Goal: Transaction & Acquisition: Purchase product/service

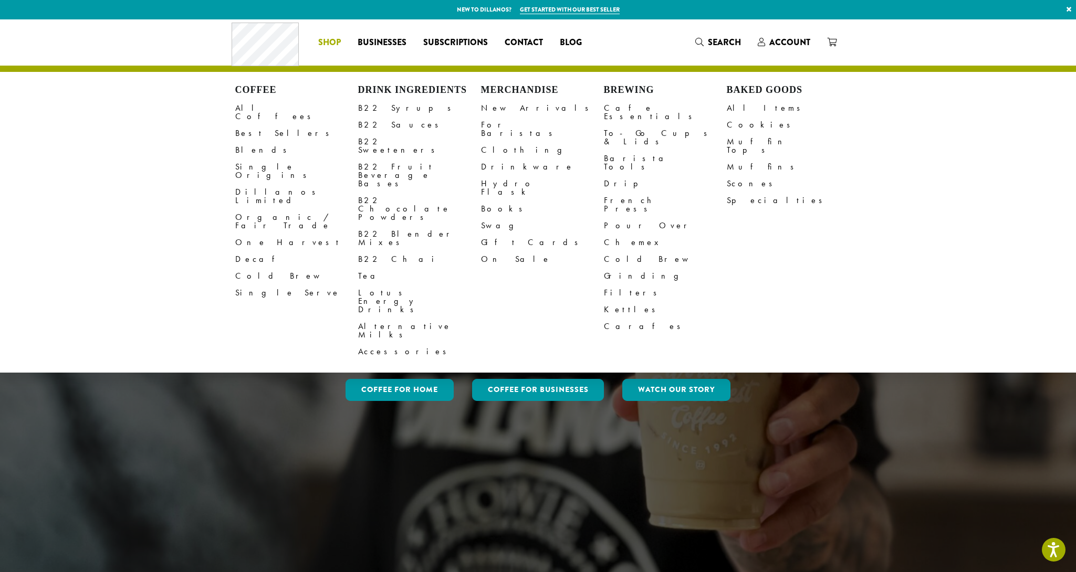
click at [329, 40] on li "Coffee All Coffees Best Sellers Blends Single Origins Dillanos Limited Organic …" at bounding box center [329, 42] width 39 height 17
click at [263, 184] on link "Dillanos Limited" at bounding box center [296, 196] width 123 height 25
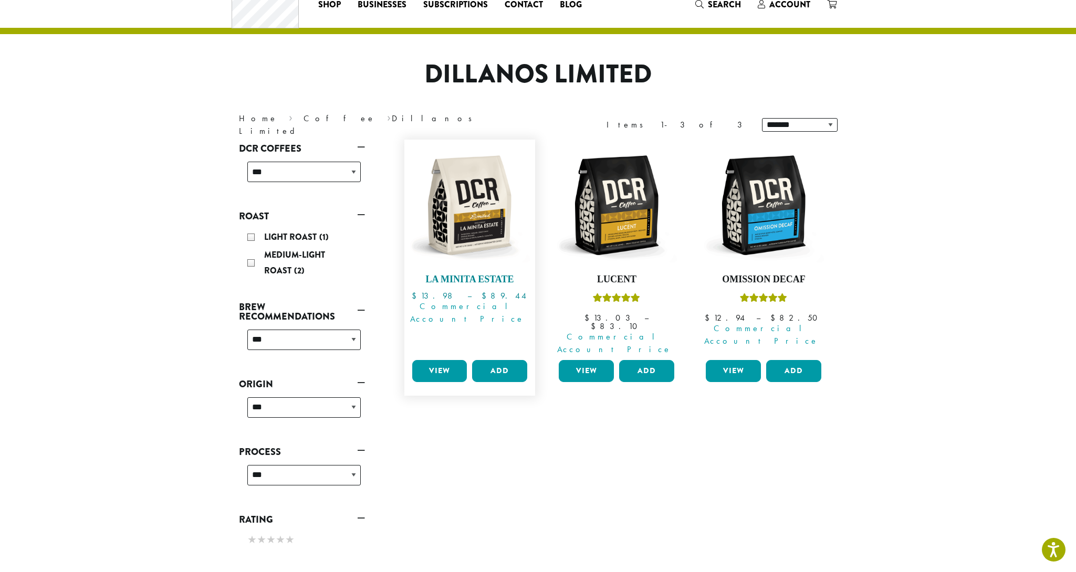
click at [512, 206] on img at bounding box center [469, 205] width 121 height 121
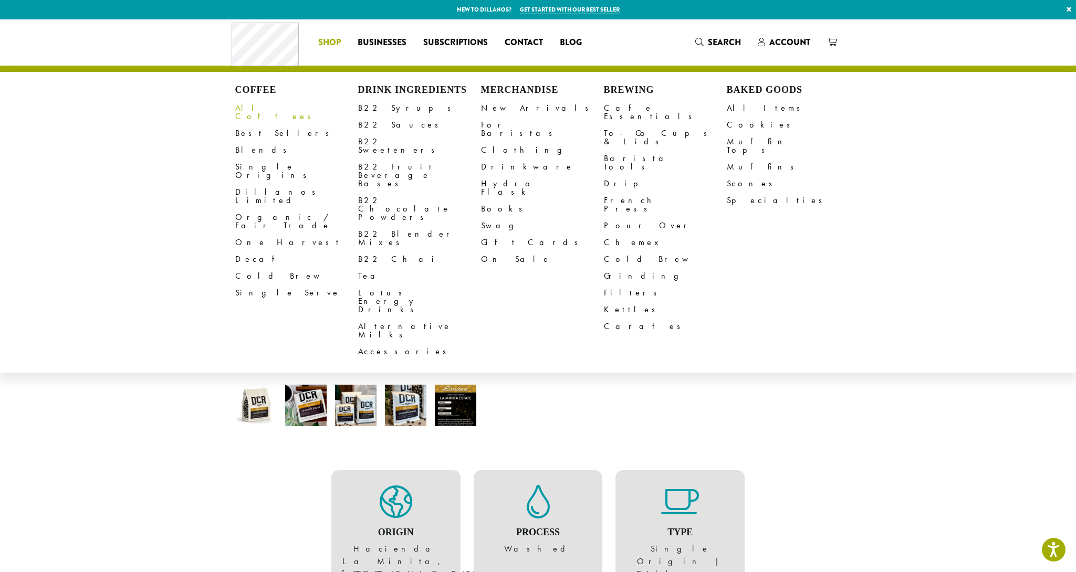
click at [252, 105] on link "All Coffees" at bounding box center [296, 112] width 123 height 25
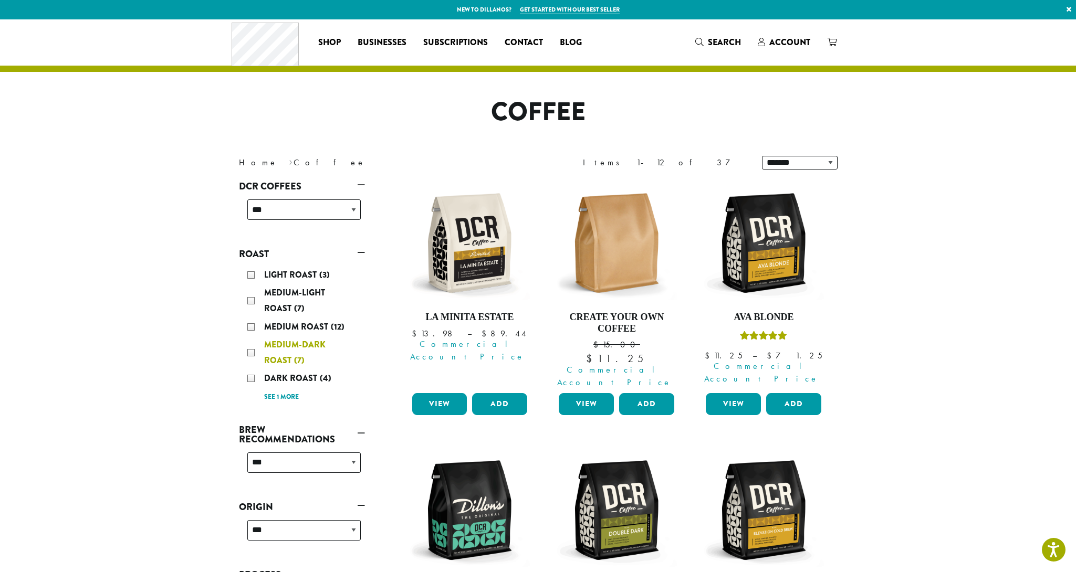
click at [250, 350] on div "Medium-Dark Roast (7)" at bounding box center [303, 353] width 113 height 32
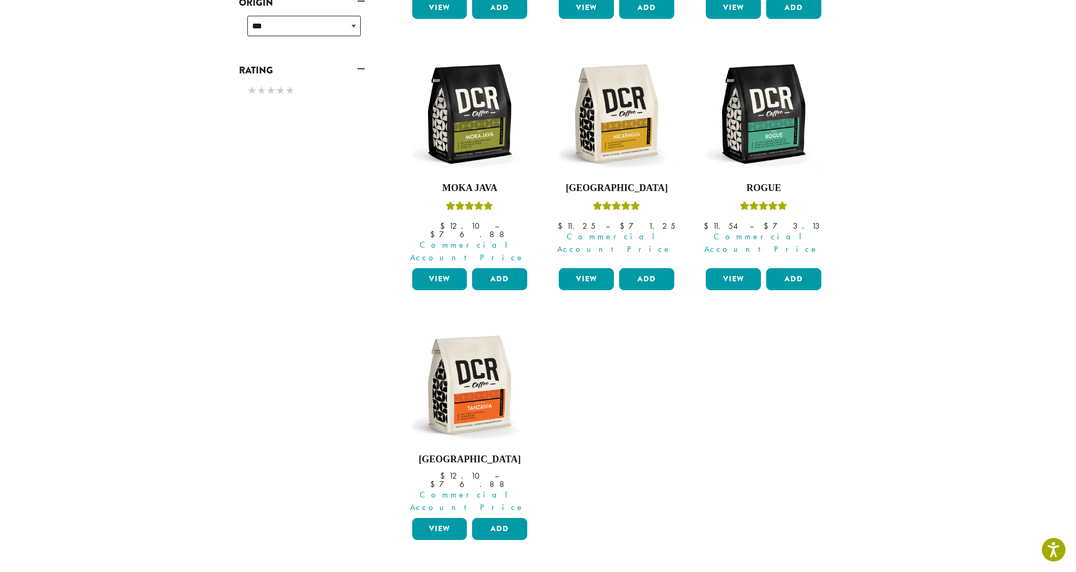
scroll to position [402, 0]
click at [460, 333] on img at bounding box center [469, 384] width 121 height 121
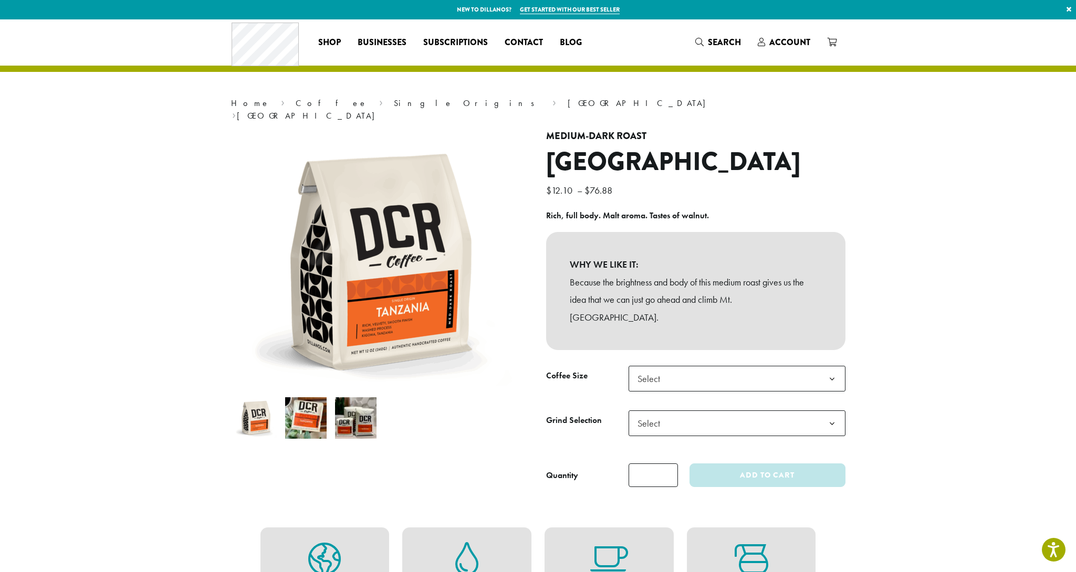
click at [183, 260] on section "**********" at bounding box center [538, 519] width 1076 height 1000
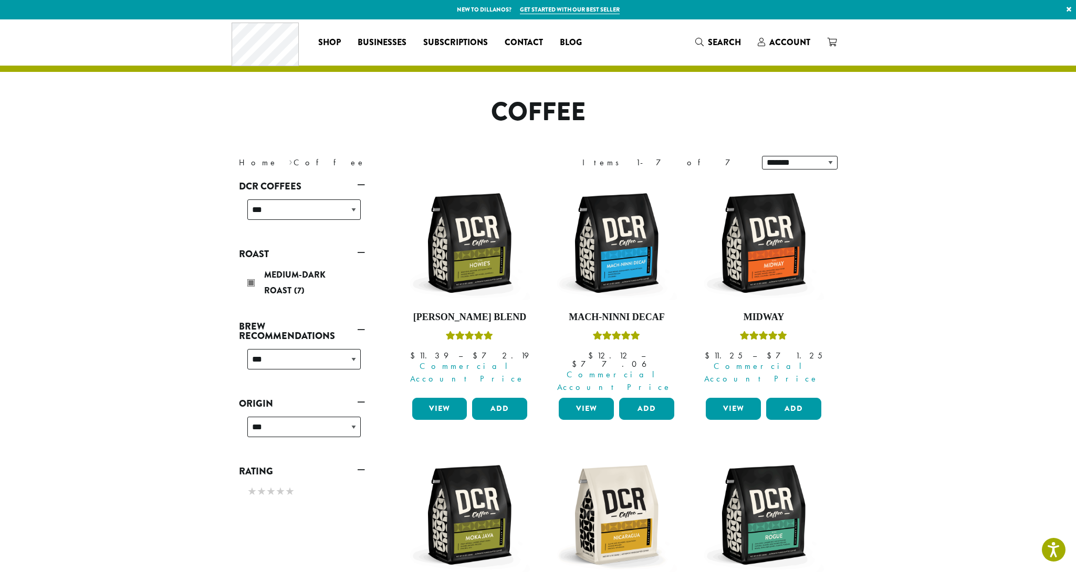
click at [362, 253] on link "Roast" at bounding box center [302, 254] width 126 height 18
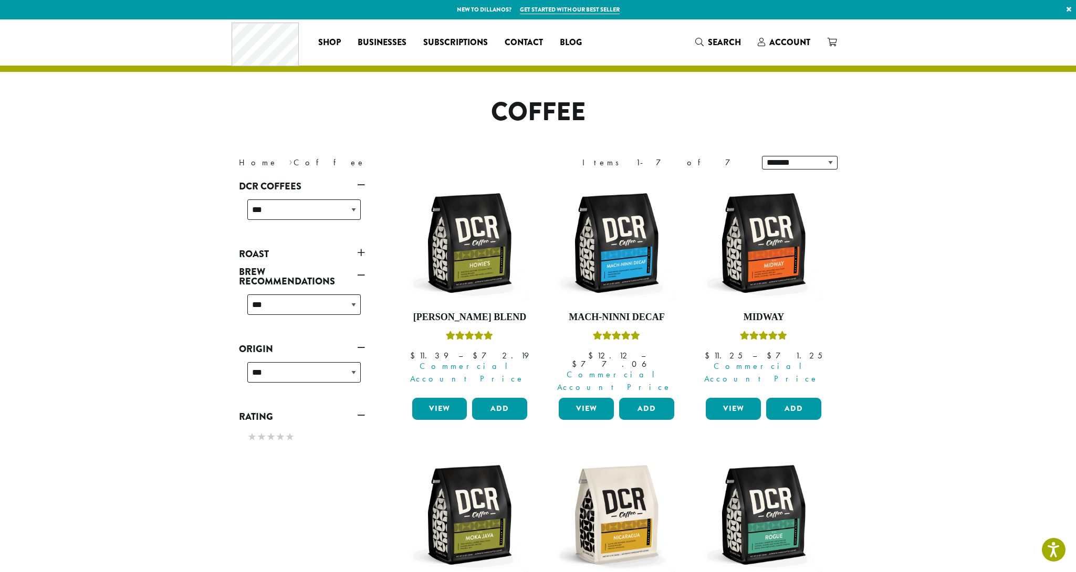
click at [268, 254] on link "Roast" at bounding box center [302, 254] width 126 height 18
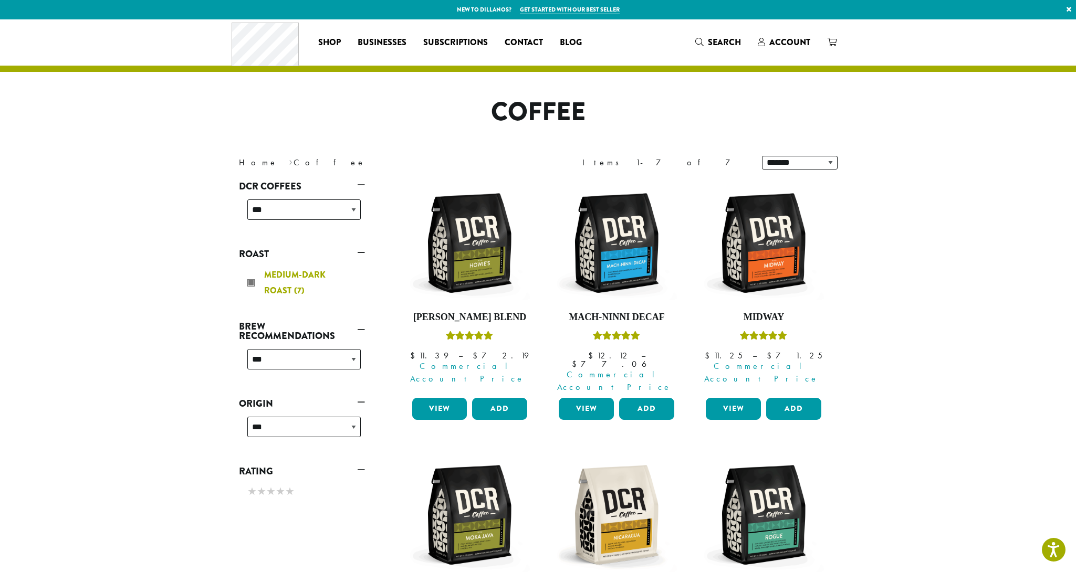
click at [265, 289] on span "Medium-Dark Roast" at bounding box center [294, 283] width 61 height 28
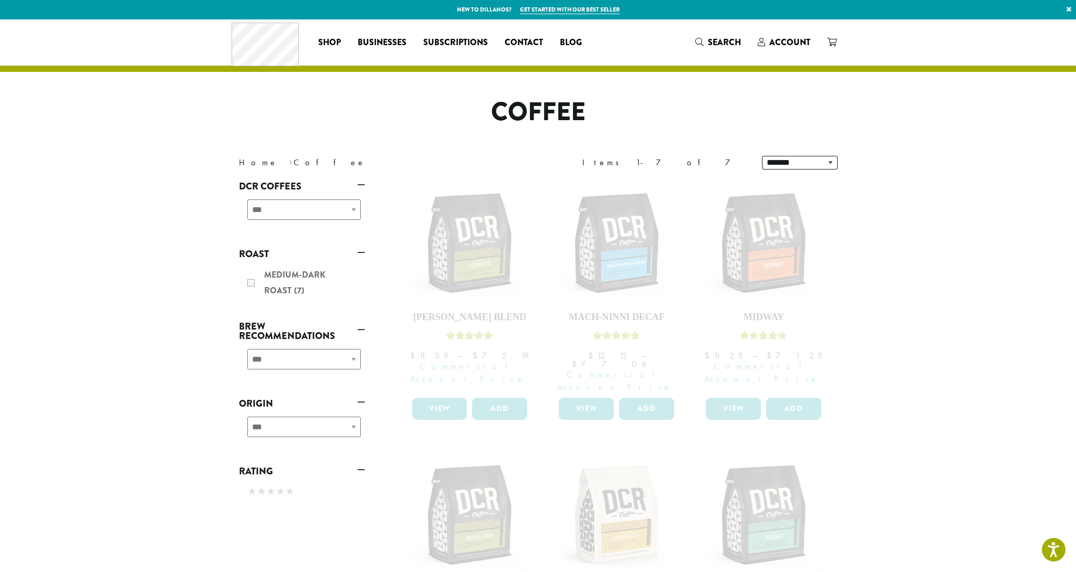
click at [362, 253] on link "Roast" at bounding box center [302, 254] width 126 height 18
click at [361, 253] on link "Roast" at bounding box center [302, 254] width 126 height 18
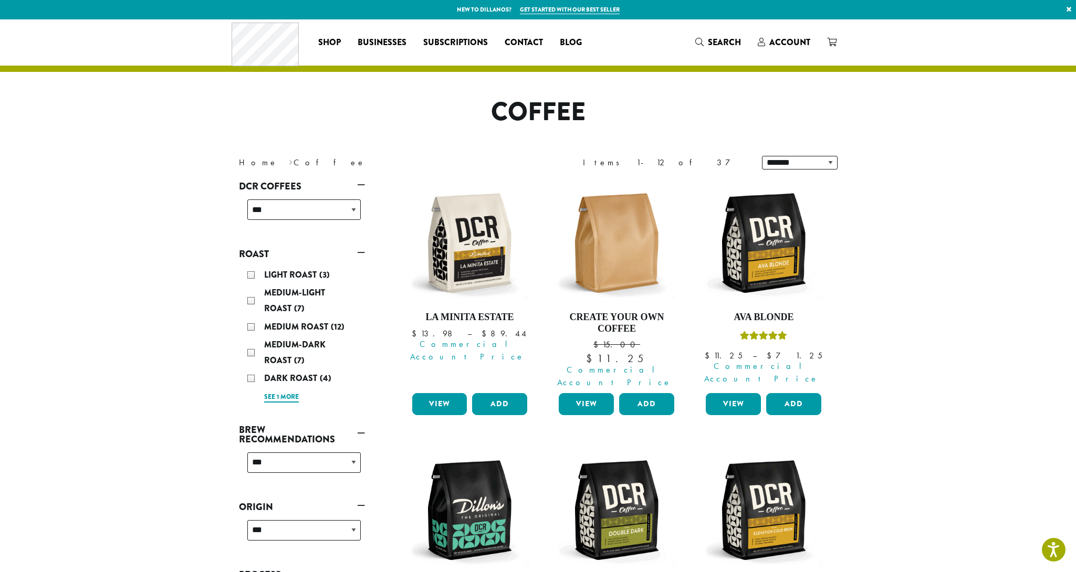
click at [270, 394] on link "See 1 more" at bounding box center [281, 397] width 35 height 11
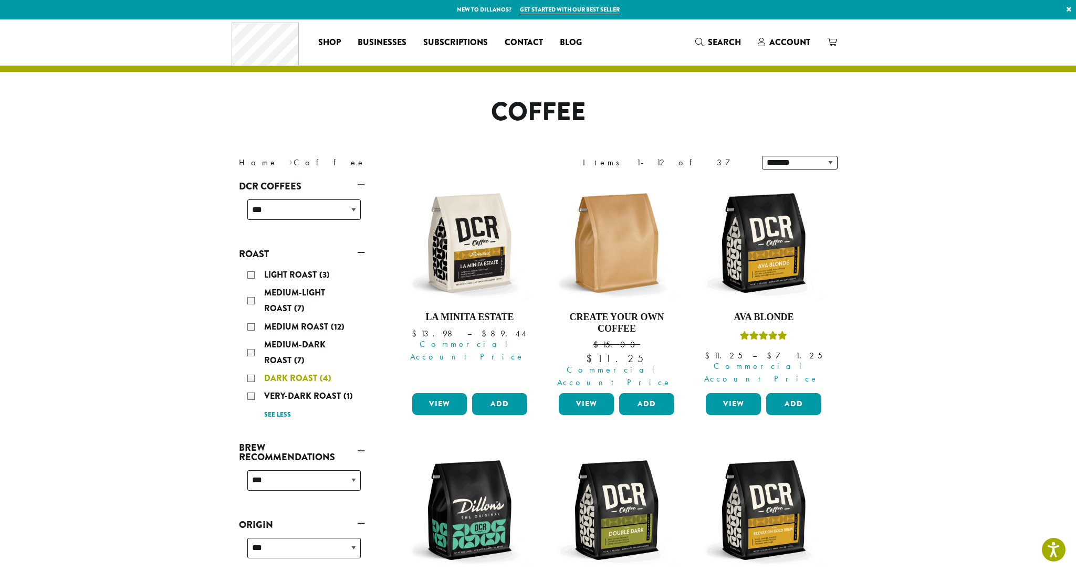
click at [250, 379] on div "Dark Roast (4)" at bounding box center [303, 379] width 113 height 16
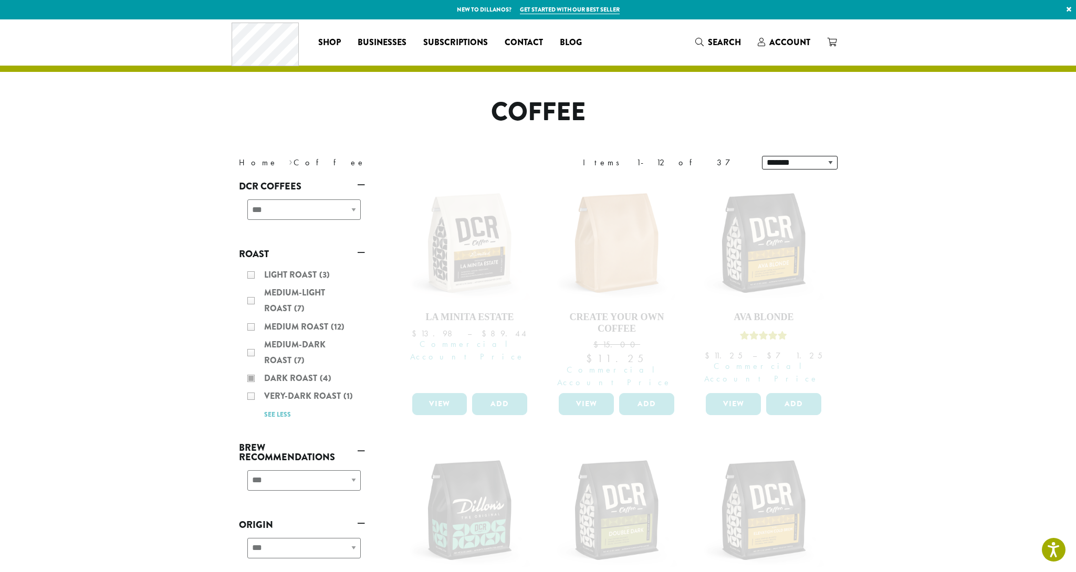
click at [250, 352] on div "Light Roast (3) Medium-Light Roast (7) Medium Roast (12) Medium-Dark Roast (7) …" at bounding box center [302, 344] width 126 height 163
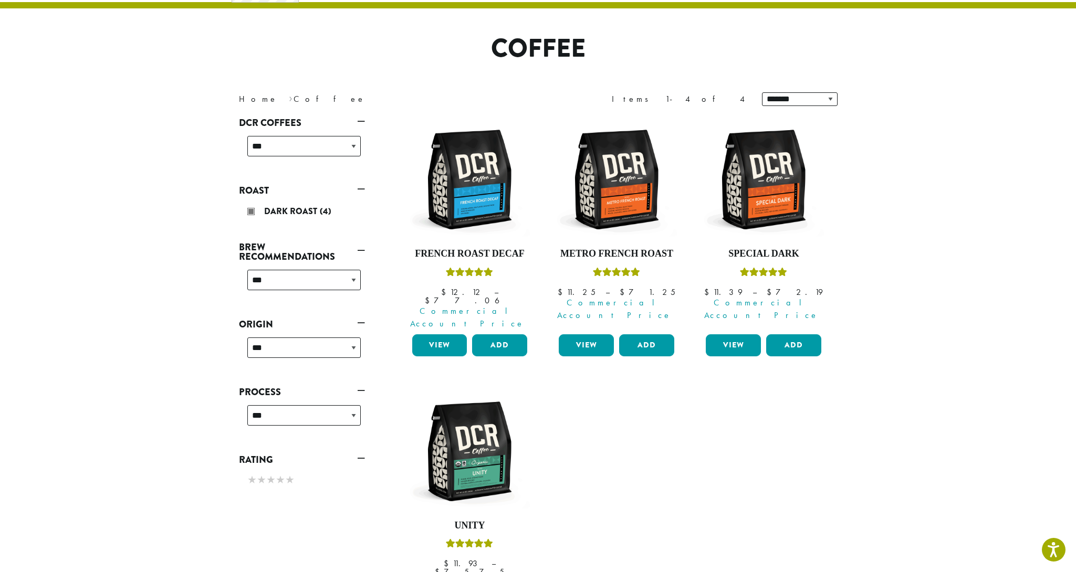
scroll to position [64, 0]
click at [781, 187] on img at bounding box center [763, 179] width 121 height 121
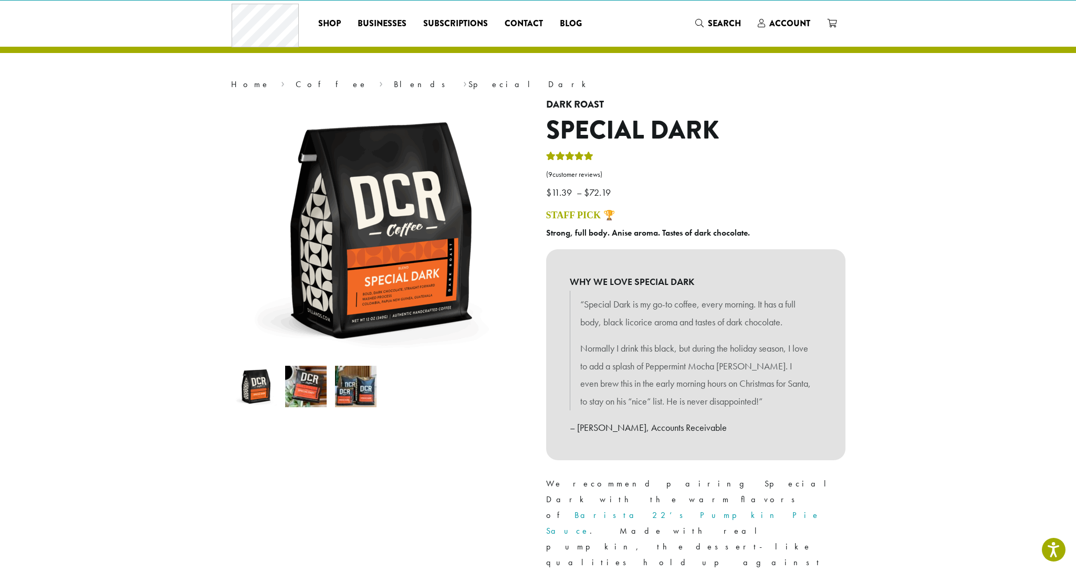
scroll to position [26, 0]
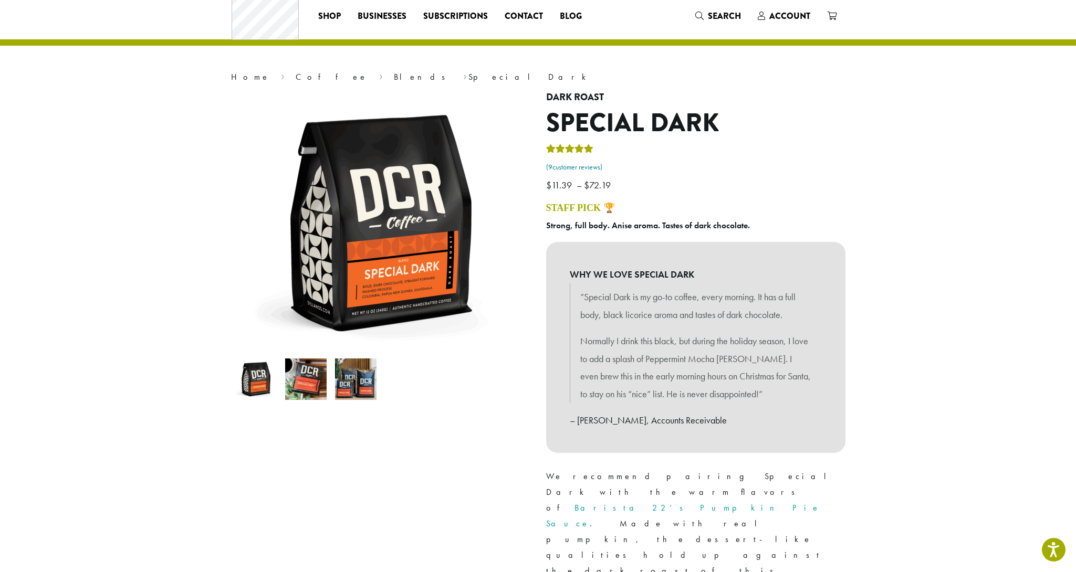
click at [574, 167] on link "( 9 customer reviews)" at bounding box center [695, 167] width 299 height 11
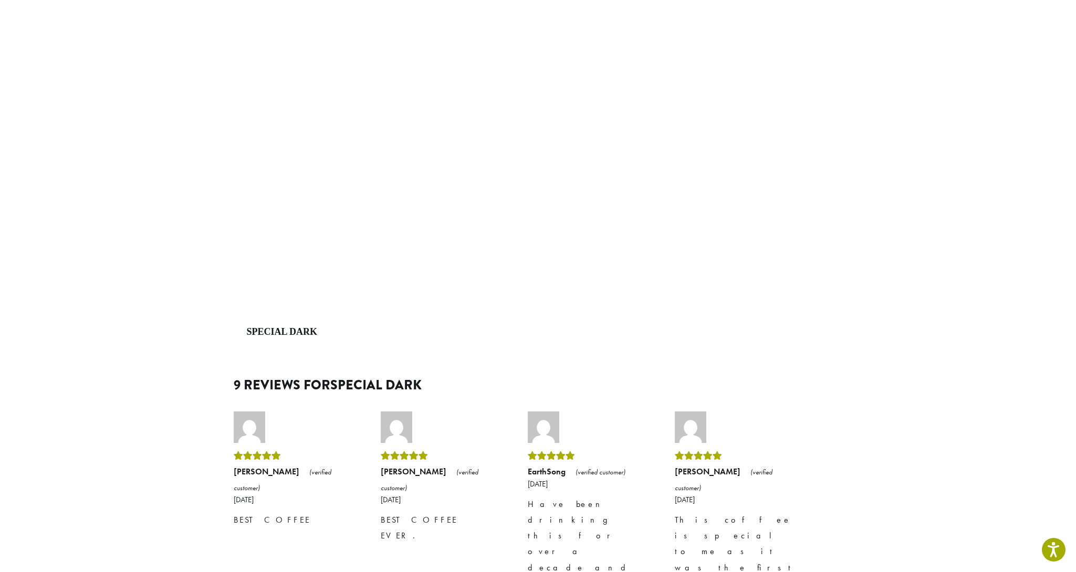
scroll to position [1042, 0]
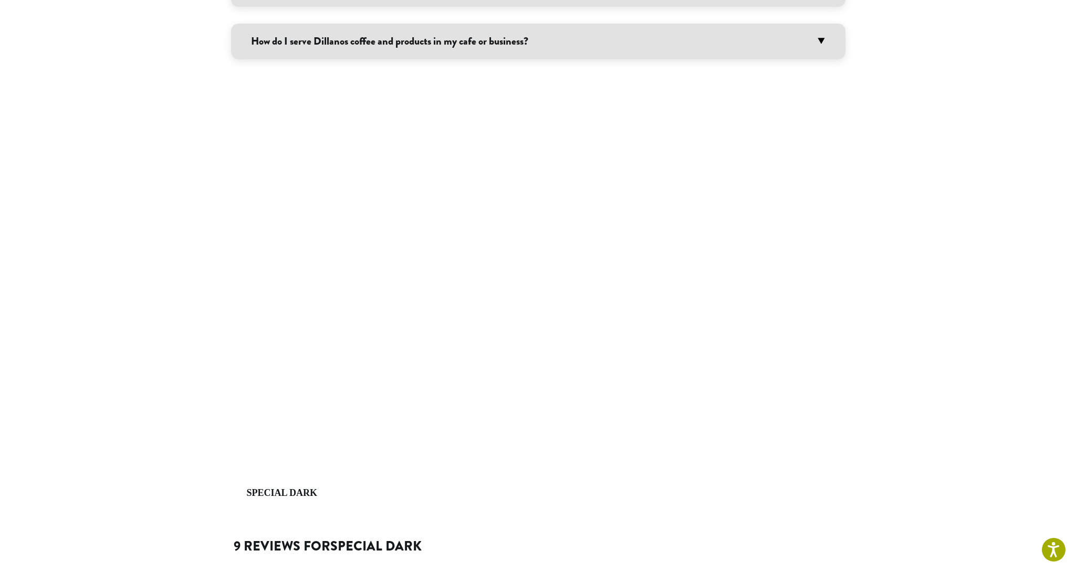
scroll to position [26, 0]
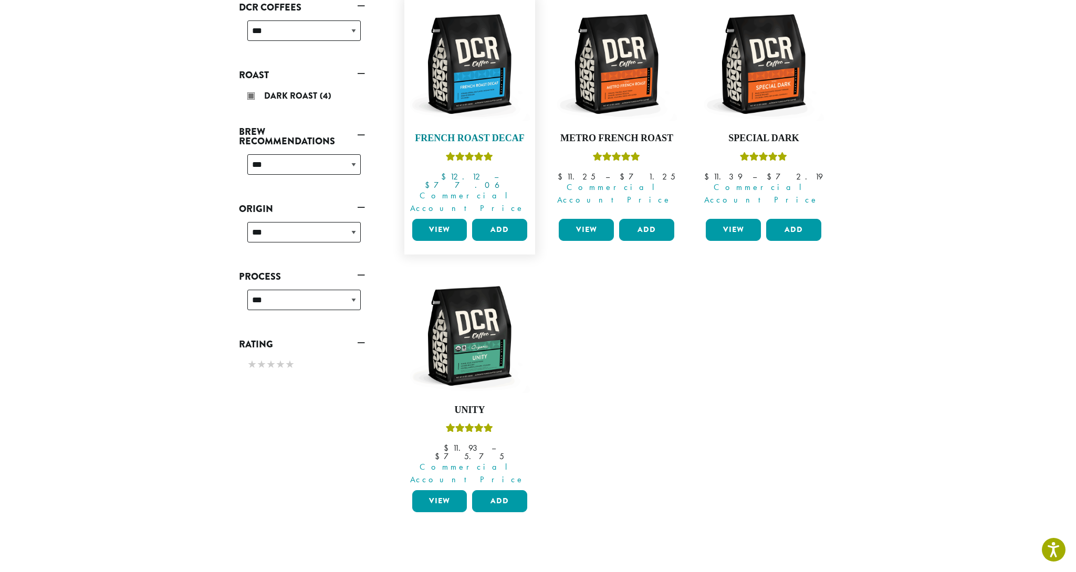
scroll to position [196, 0]
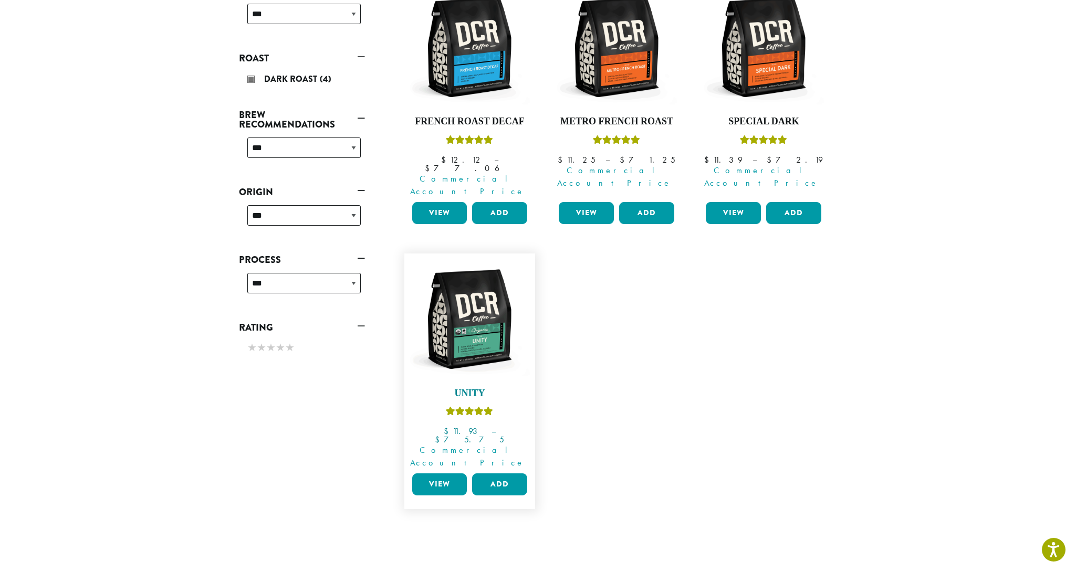
click at [468, 273] on img at bounding box center [469, 319] width 121 height 121
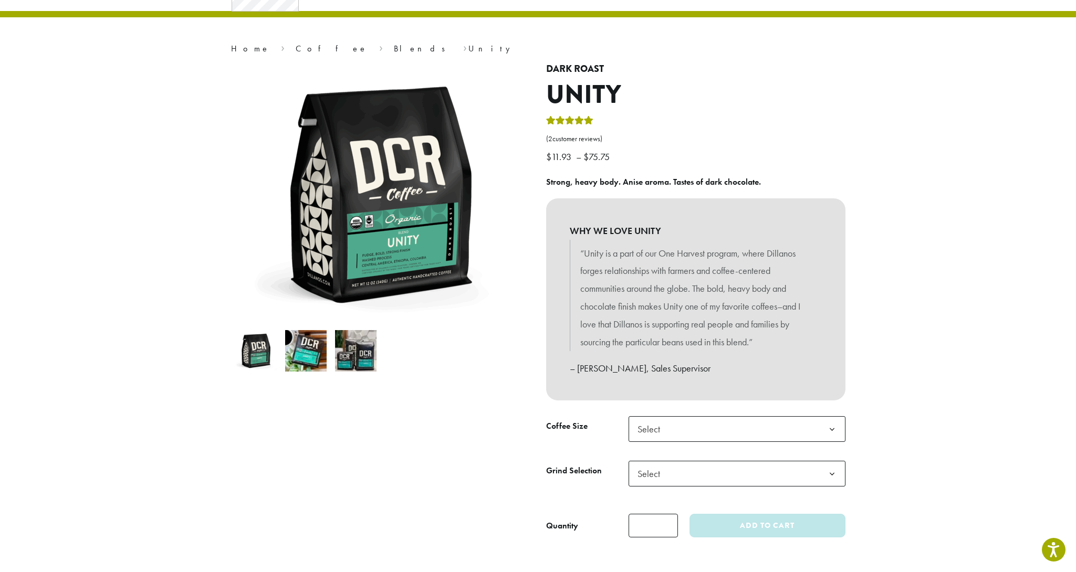
scroll to position [59, 0]
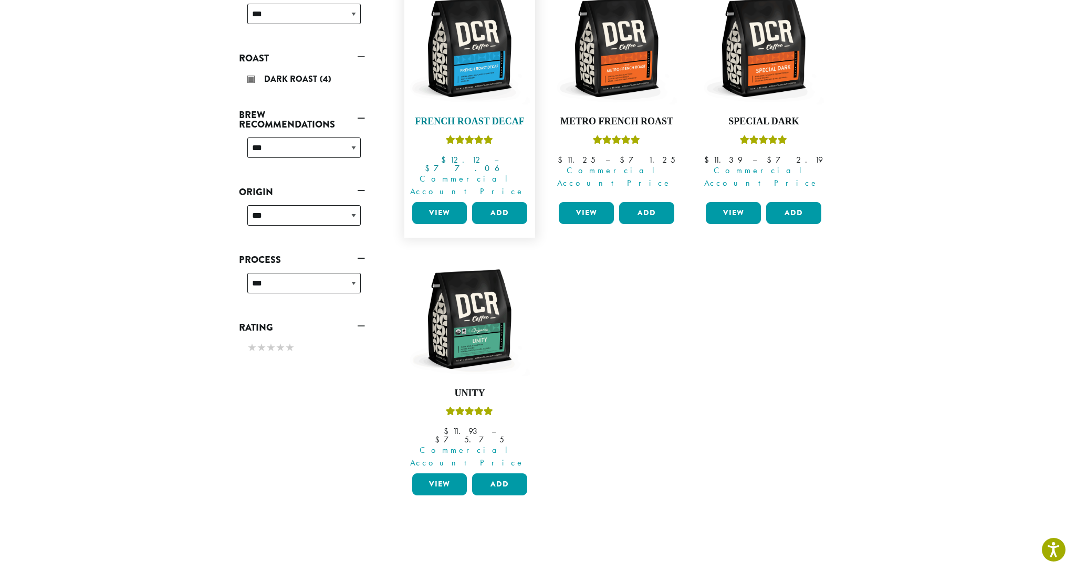
click at [486, 50] on img at bounding box center [469, 47] width 121 height 121
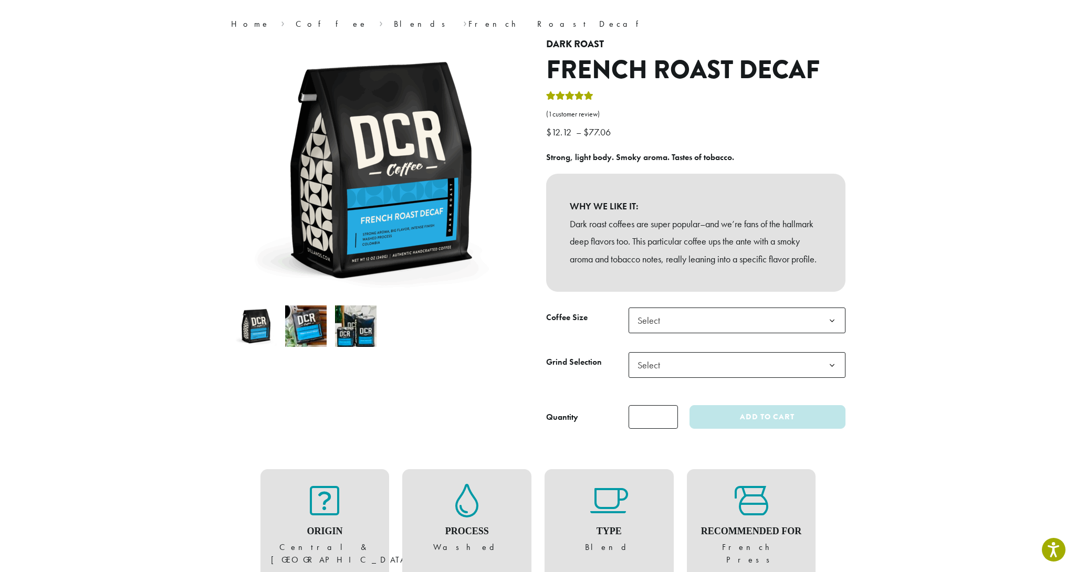
scroll to position [83, 0]
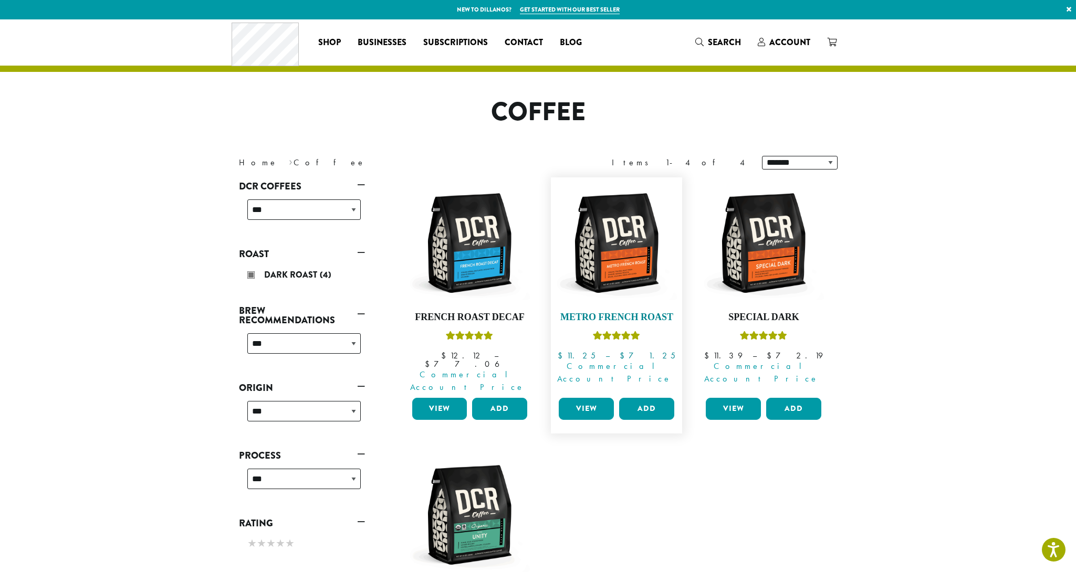
click at [612, 241] on img at bounding box center [616, 243] width 121 height 121
click at [293, 272] on span "Dark Roast" at bounding box center [292, 275] width 56 height 12
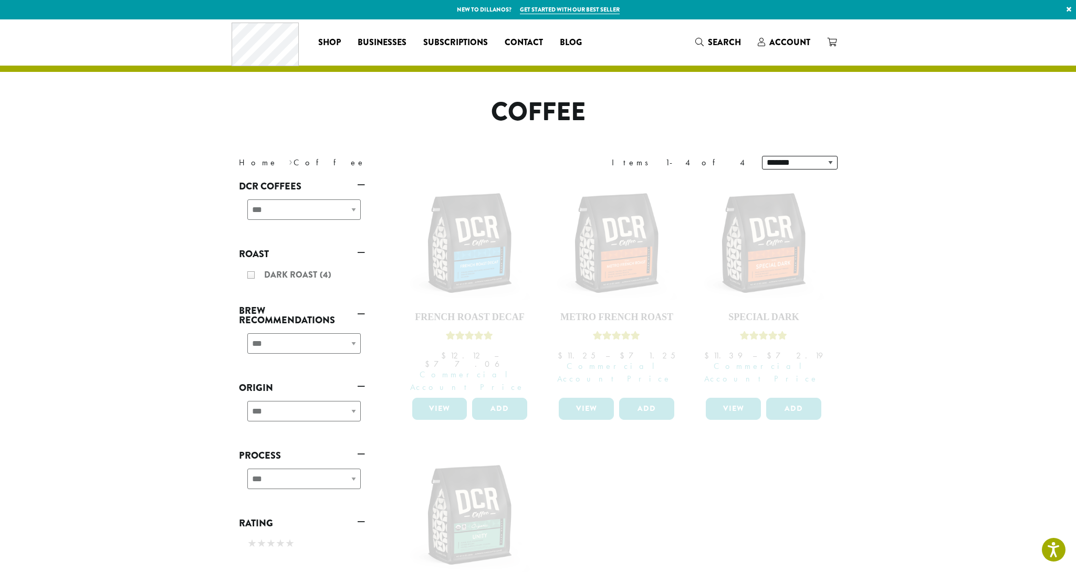
click at [359, 255] on link "Roast" at bounding box center [302, 254] width 126 height 18
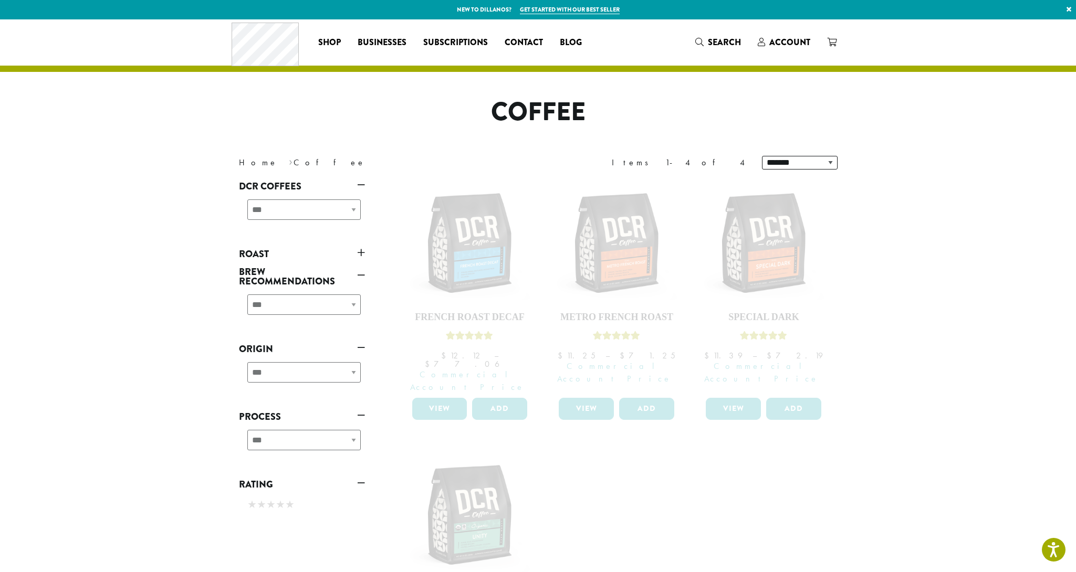
click at [359, 255] on link "Roast" at bounding box center [302, 254] width 126 height 18
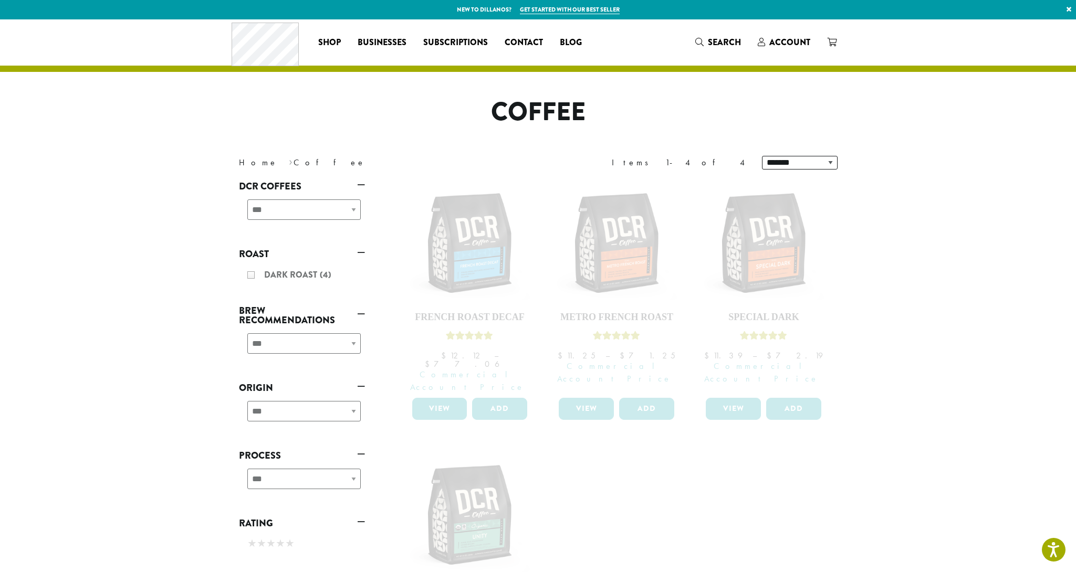
click at [246, 255] on link "Roast" at bounding box center [302, 254] width 126 height 18
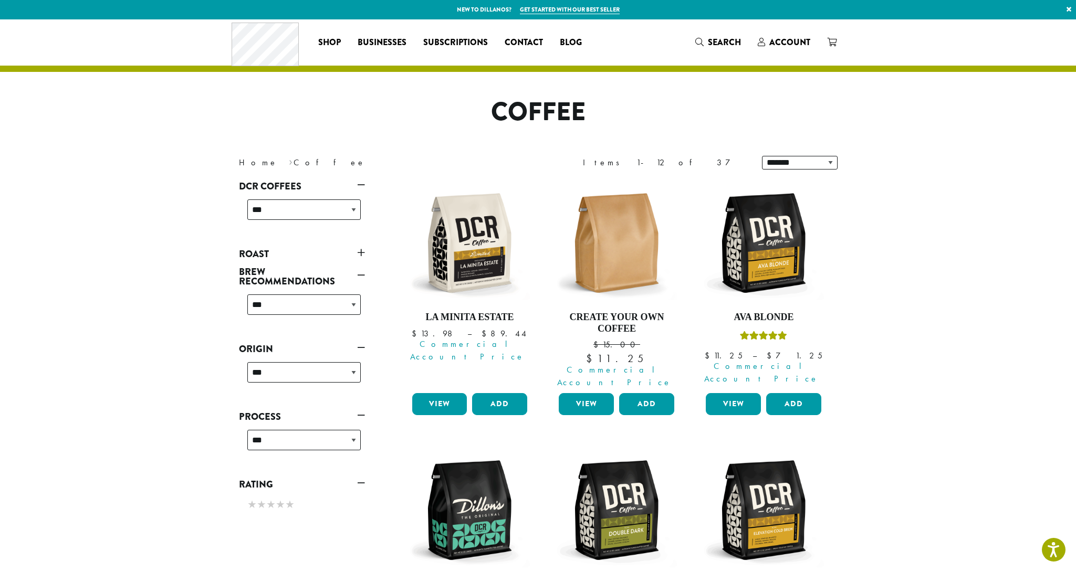
click at [359, 252] on link "Roast" at bounding box center [302, 254] width 126 height 18
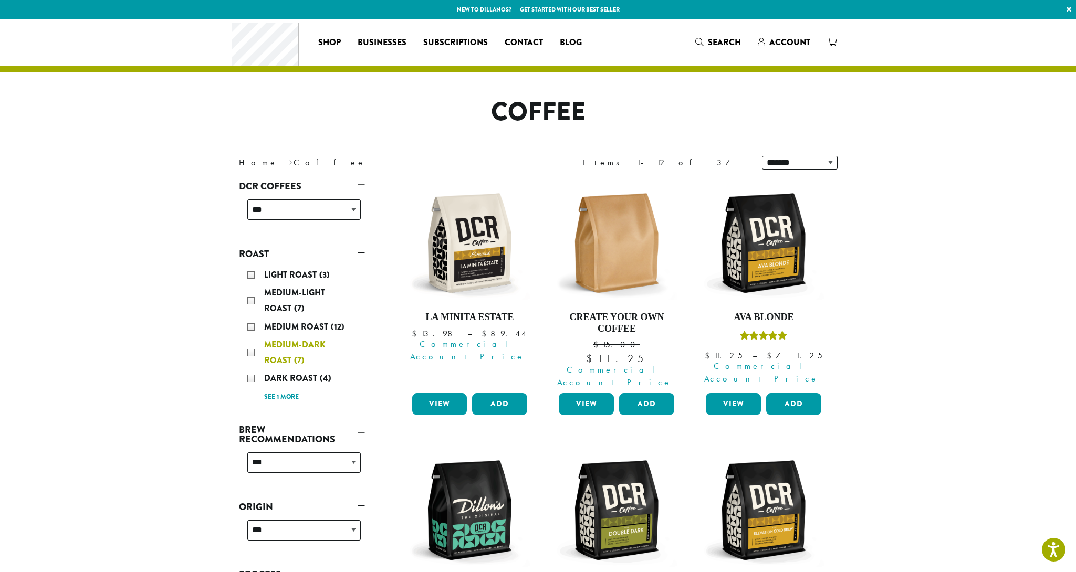
click at [248, 352] on div "Medium-Dark Roast (7)" at bounding box center [303, 353] width 113 height 32
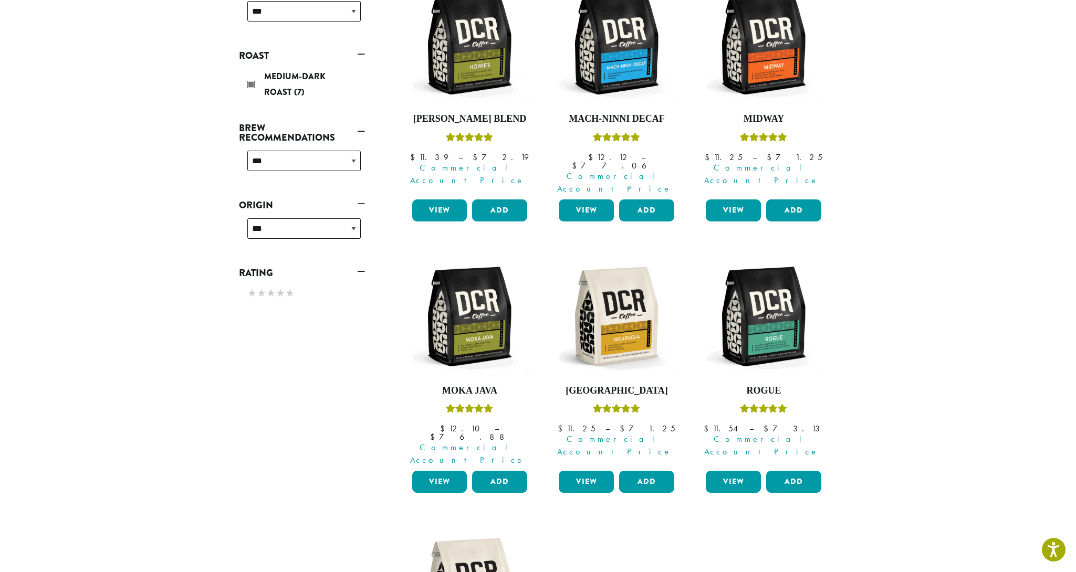
scroll to position [237, 0]
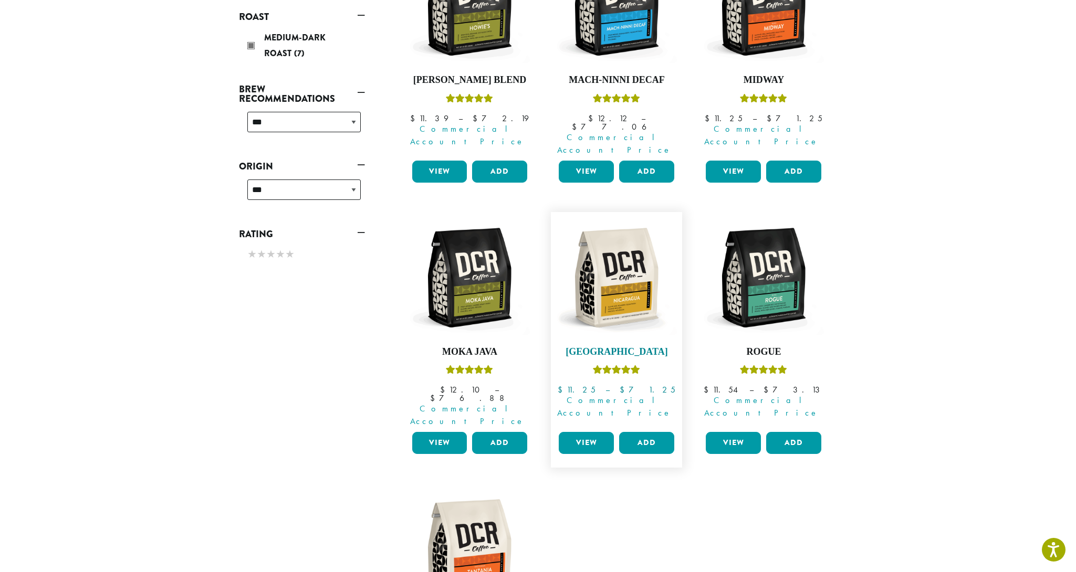
click at [602, 259] on img at bounding box center [616, 277] width 121 height 121
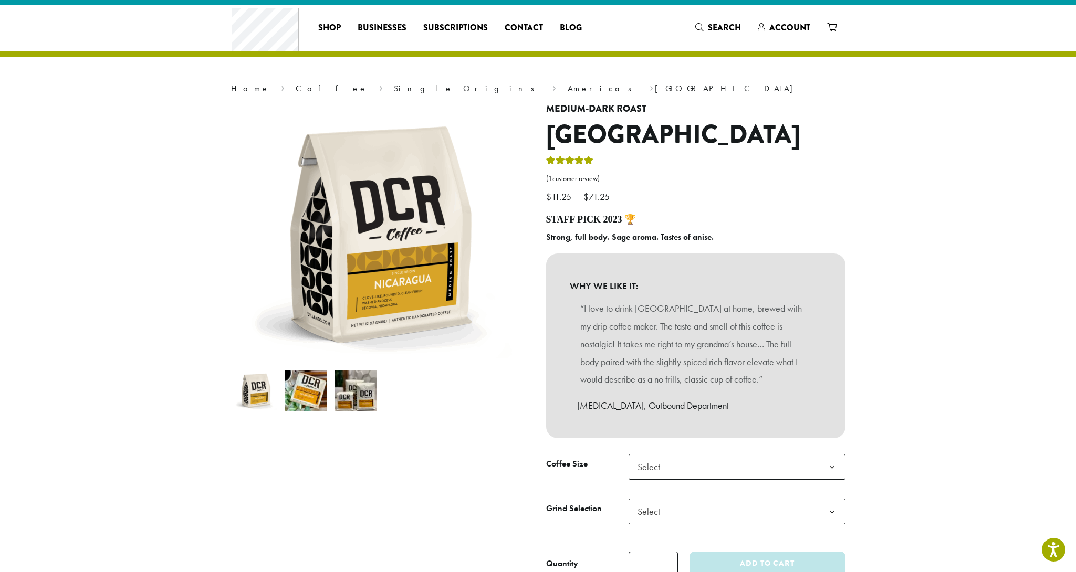
scroll to position [32, 0]
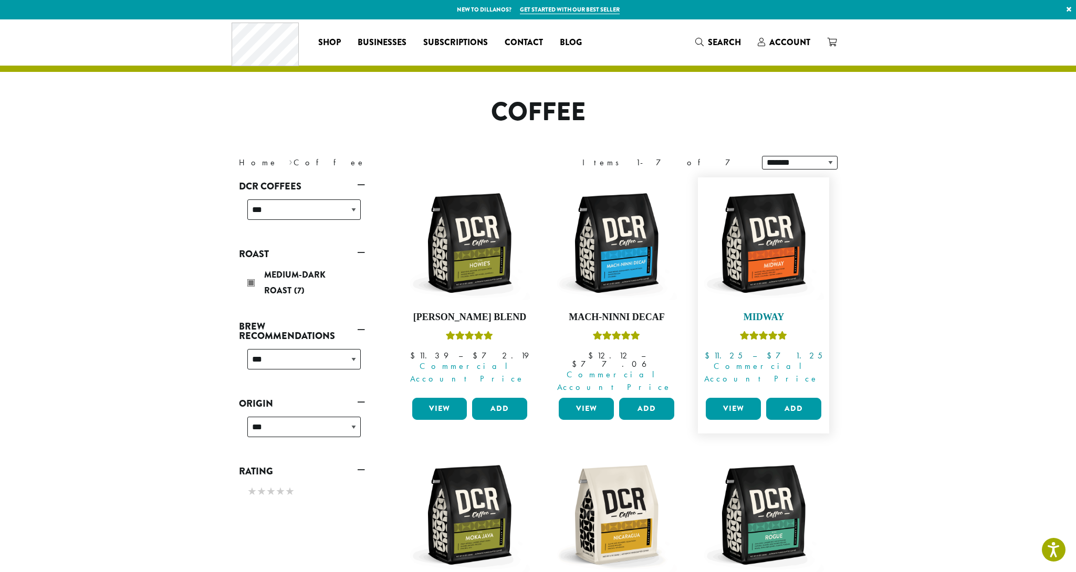
click at [745, 254] on img at bounding box center [763, 243] width 121 height 121
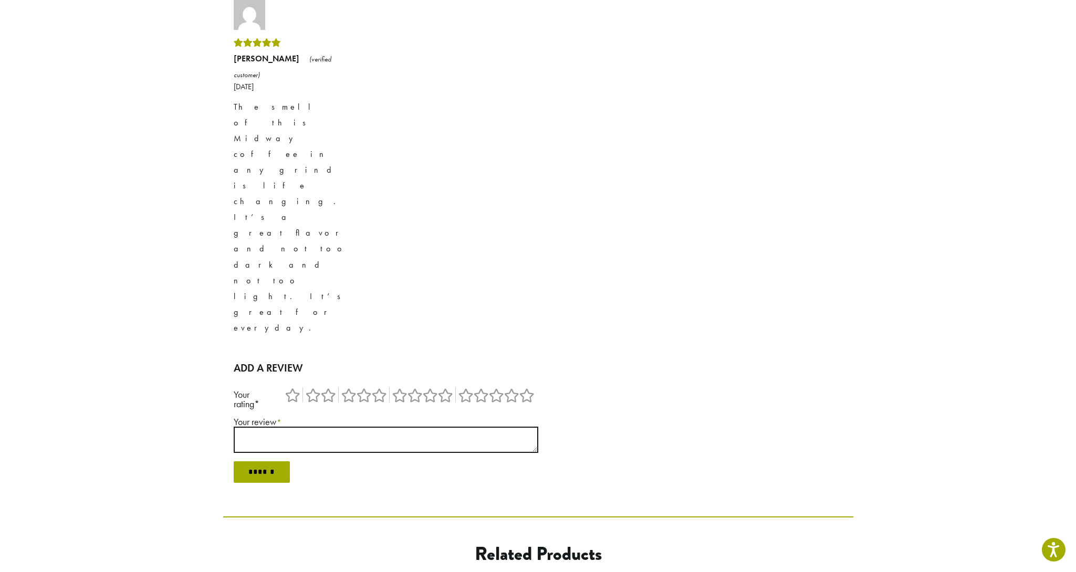
scroll to position [1206, 0]
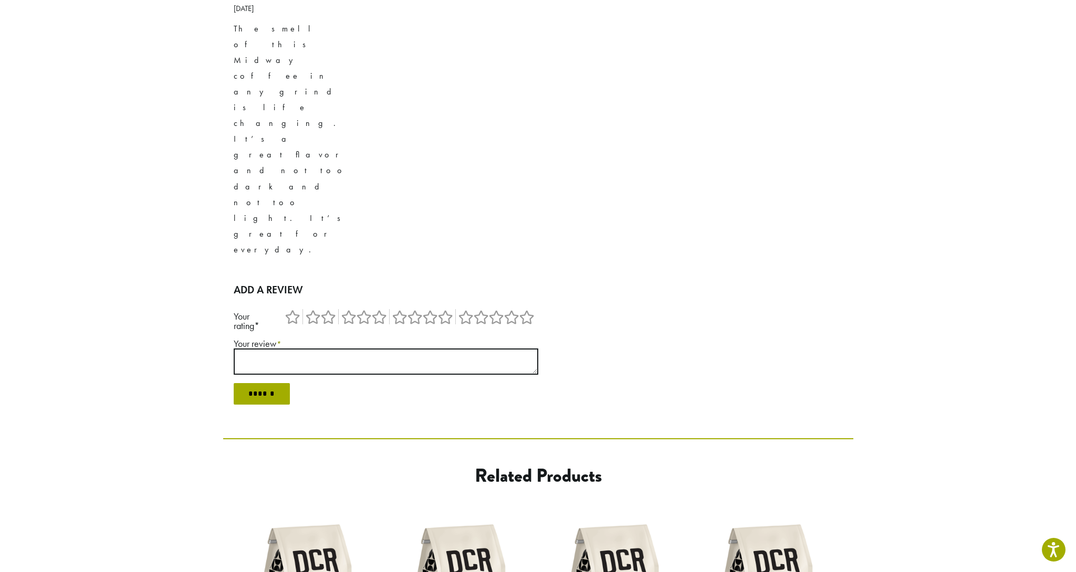
scroll to position [1262, 0]
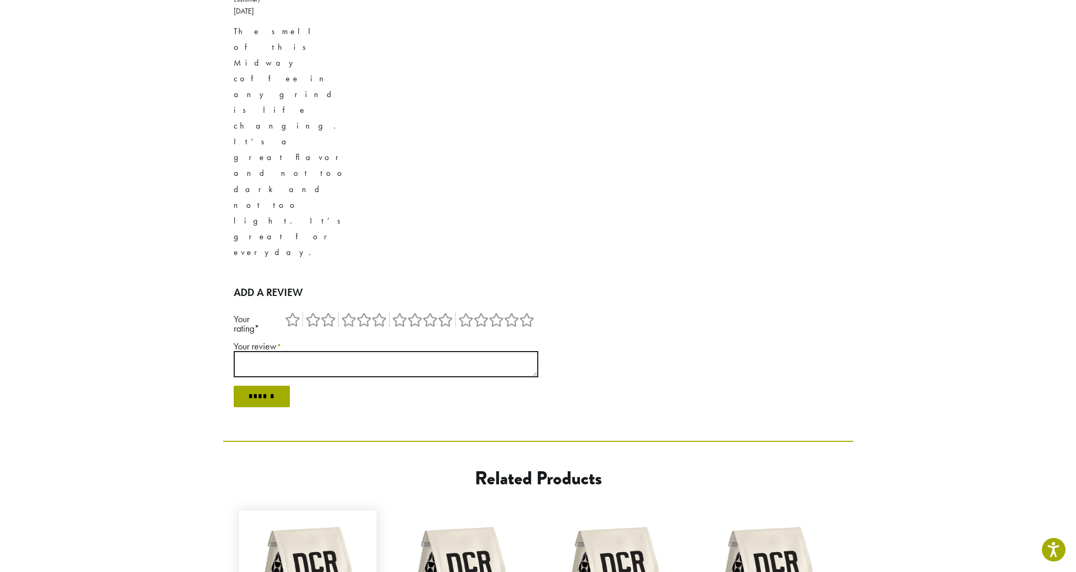
click at [313, 516] on img at bounding box center [308, 580] width 128 height 128
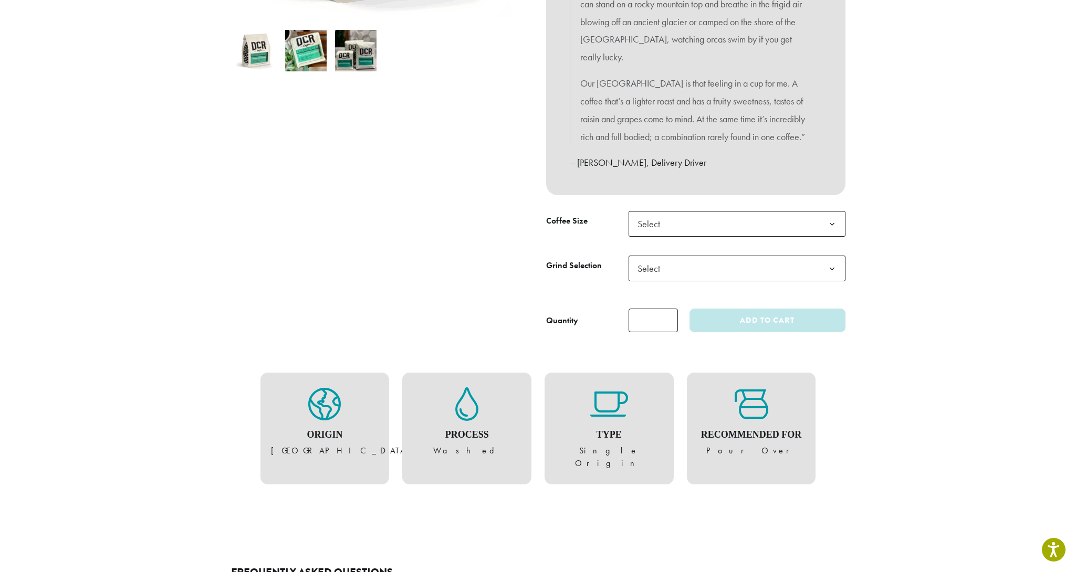
scroll to position [209, 0]
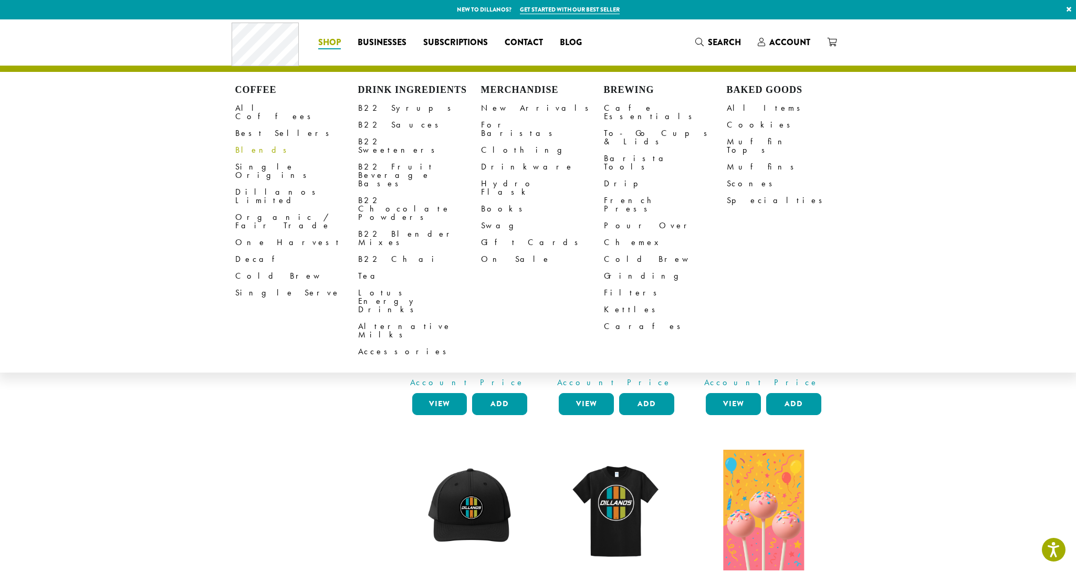
click at [244, 142] on link "Blends" at bounding box center [296, 150] width 123 height 17
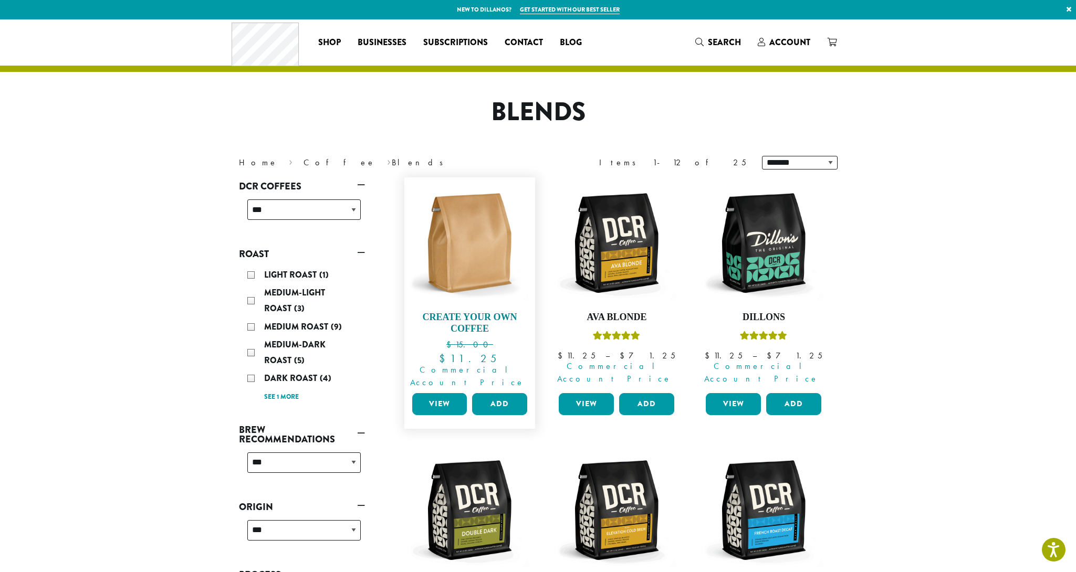
click at [475, 239] on img at bounding box center [469, 243] width 121 height 121
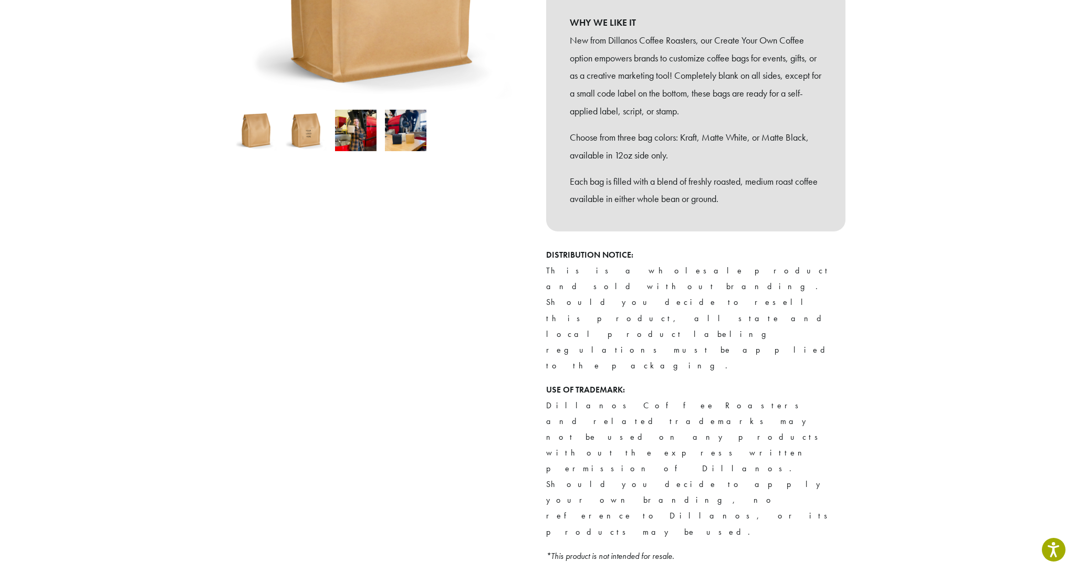
scroll to position [287, 0]
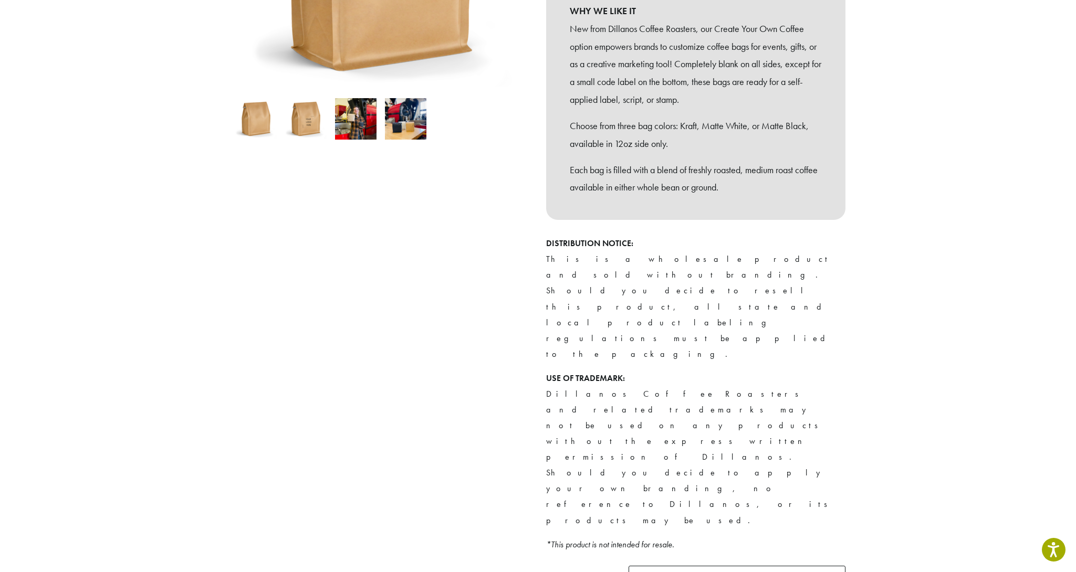
click at [695, 566] on span "Select" at bounding box center [736, 579] width 217 height 26
click at [519, 464] on div at bounding box center [380, 259] width 315 height 856
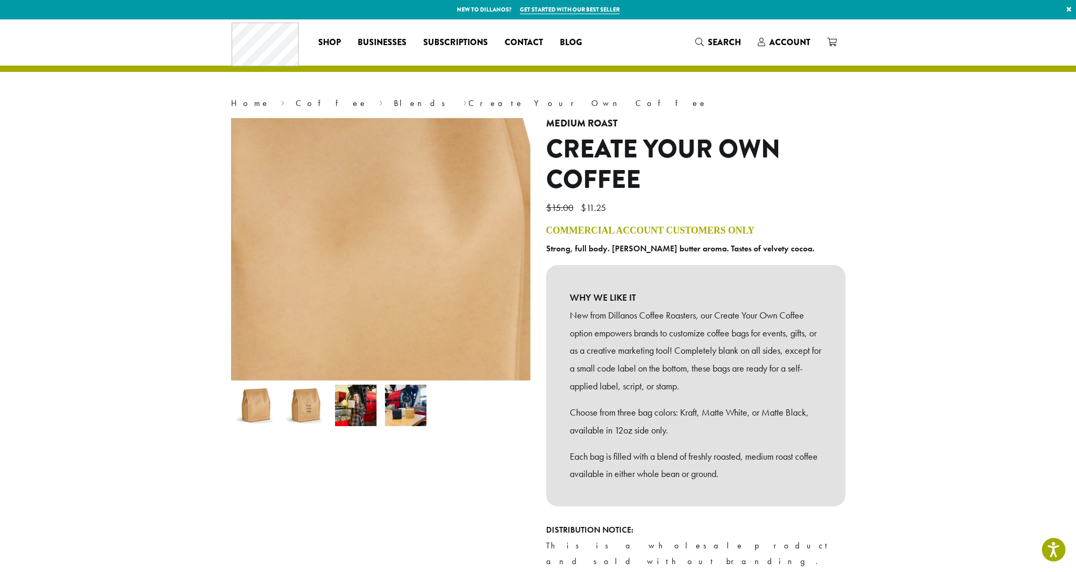
scroll to position [0, 0]
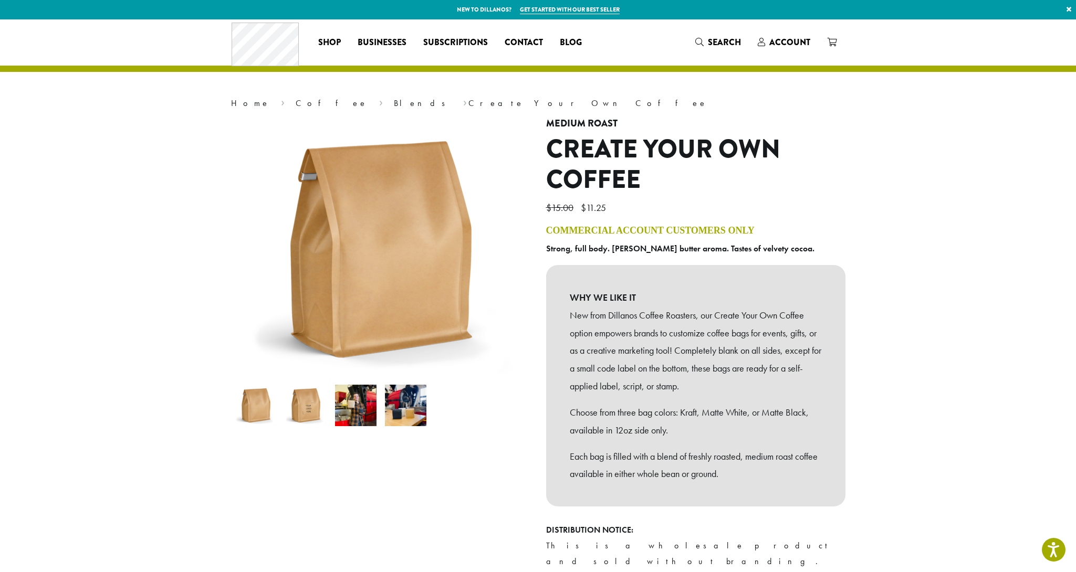
click at [307, 403] on img at bounding box center [305, 405] width 41 height 41
click at [354, 402] on img at bounding box center [355, 405] width 41 height 41
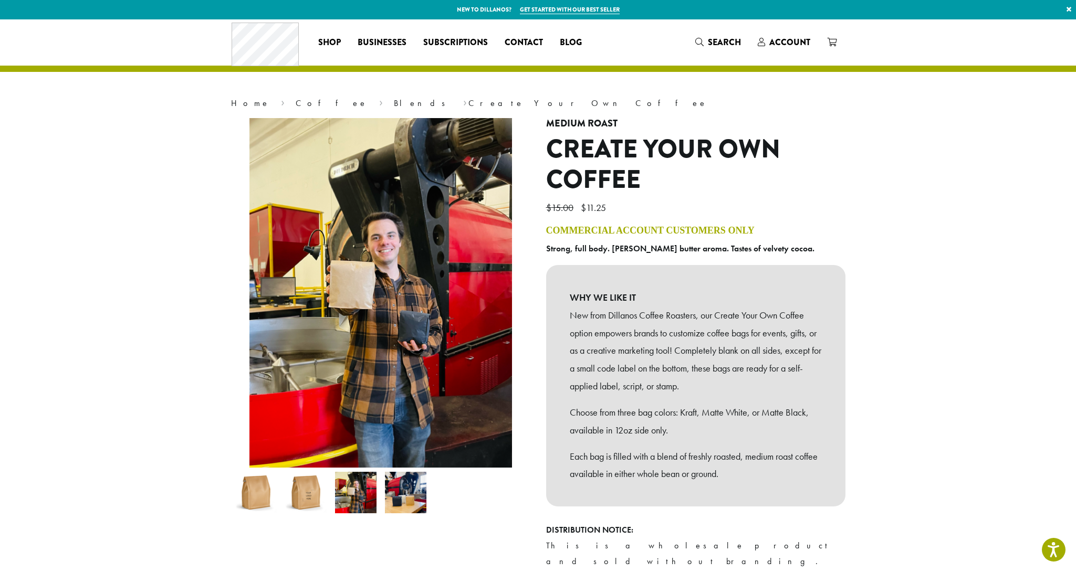
click at [412, 492] on img at bounding box center [405, 492] width 41 height 41
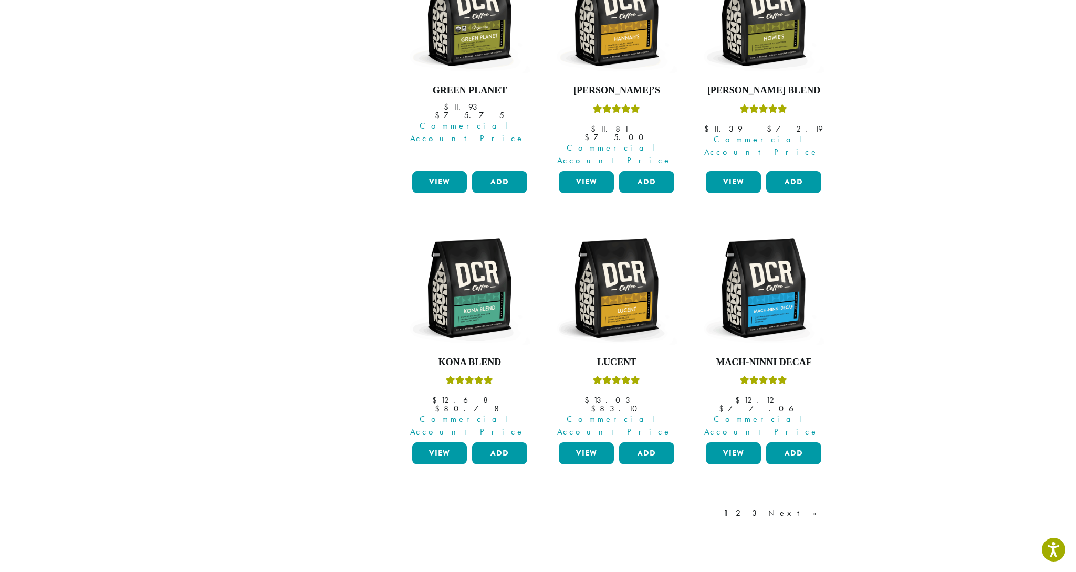
scroll to position [708, 0]
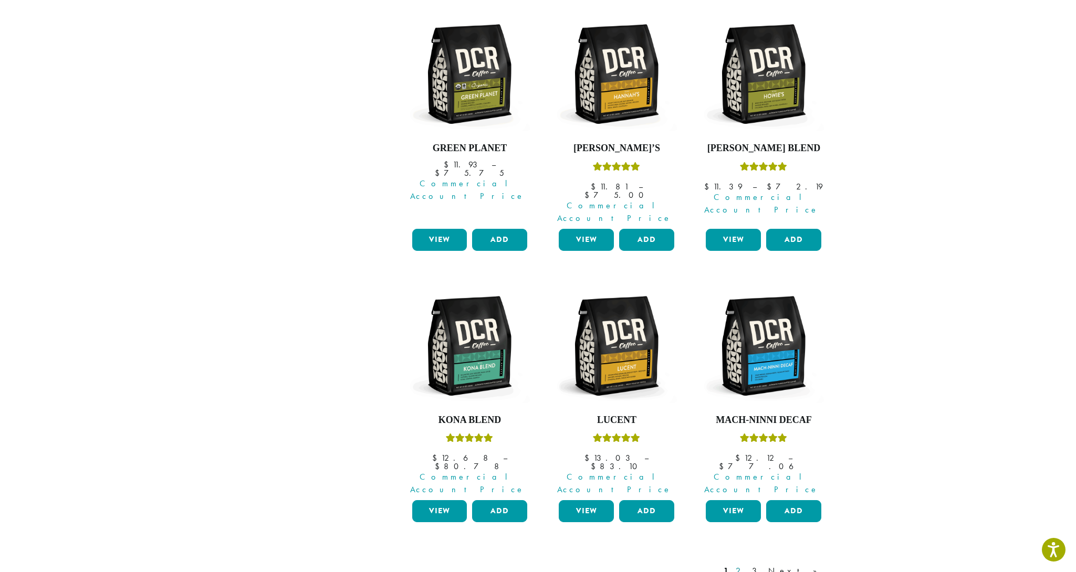
click at [747, 565] on link "2" at bounding box center [739, 571] width 13 height 13
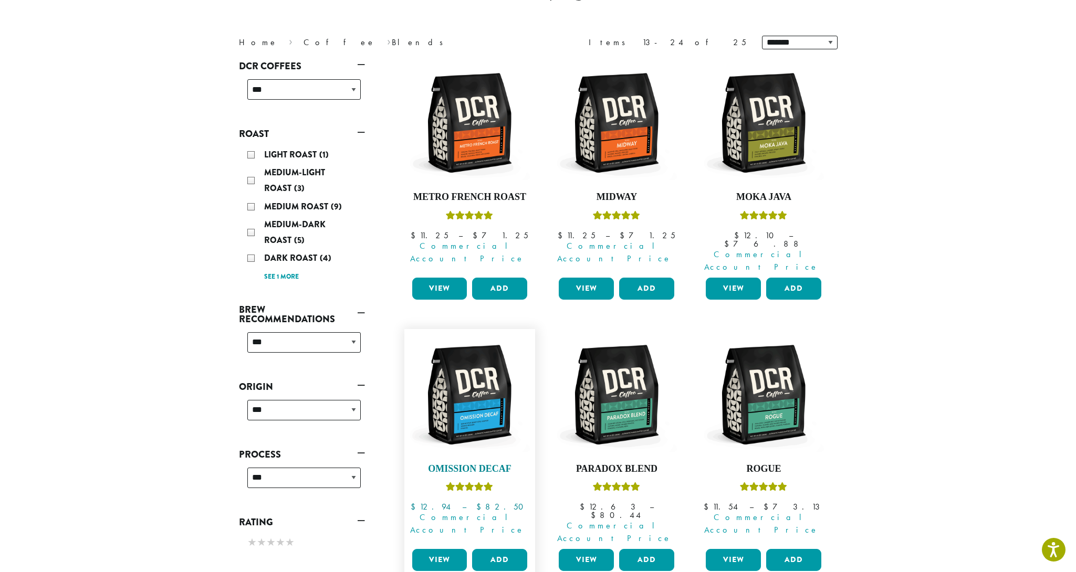
scroll to position [117, 0]
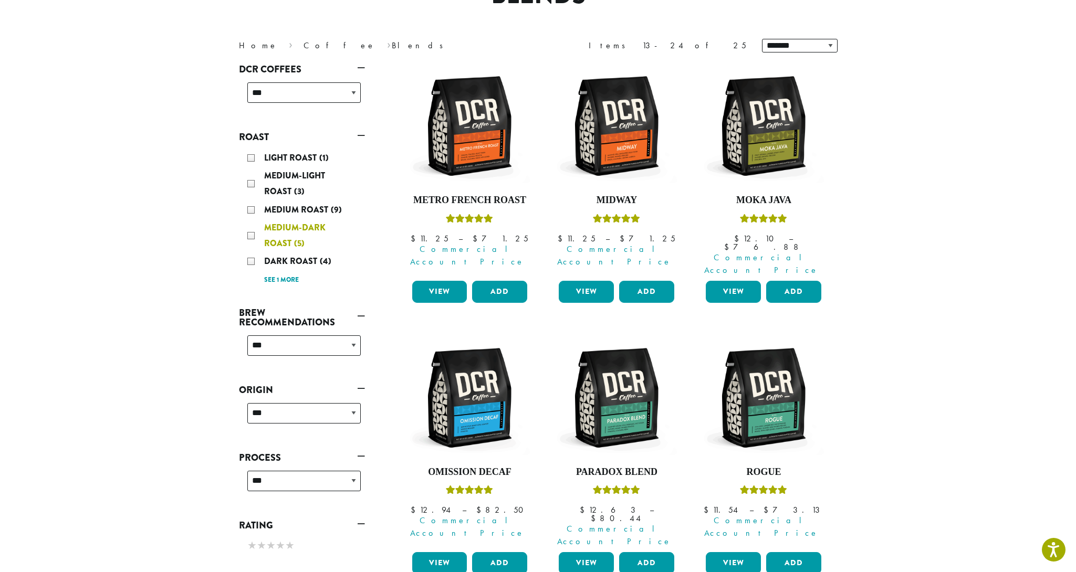
click at [250, 234] on div "Medium-Dark Roast (5)" at bounding box center [303, 236] width 113 height 32
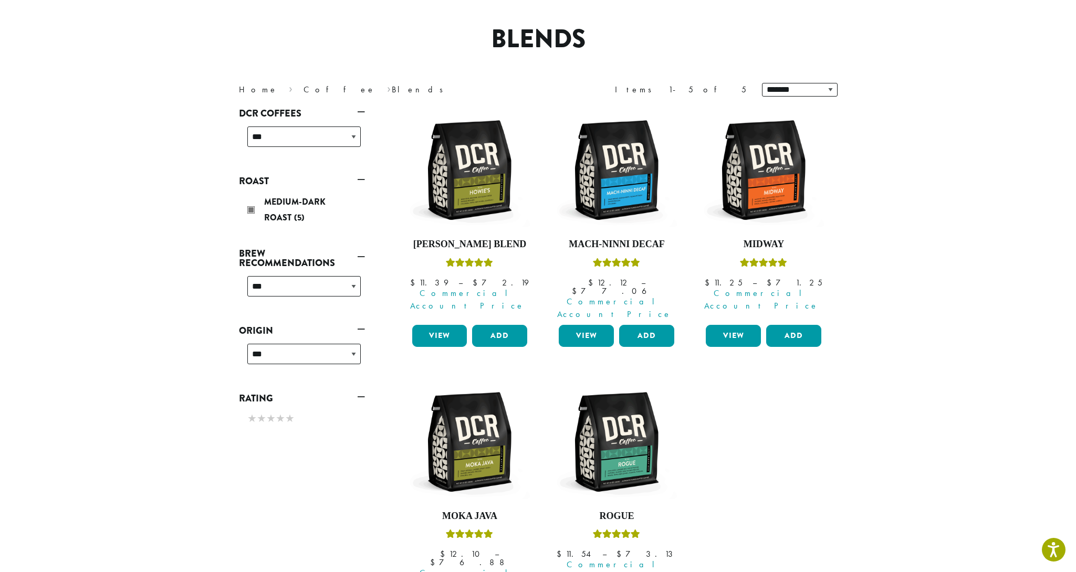
scroll to position [64, 0]
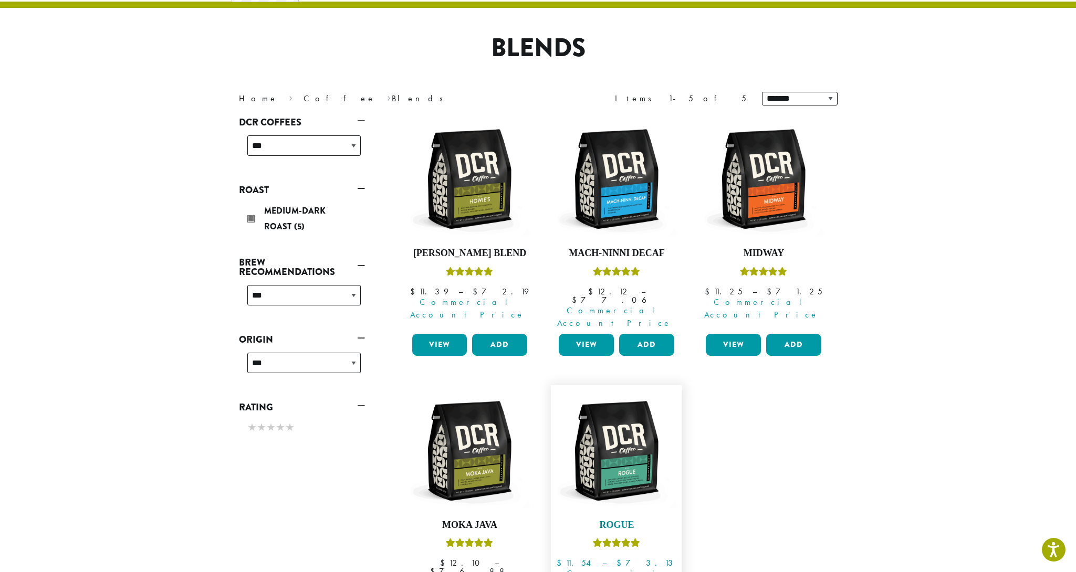
click at [619, 413] on img at bounding box center [616, 451] width 121 height 121
click at [776, 190] on img at bounding box center [763, 179] width 121 height 121
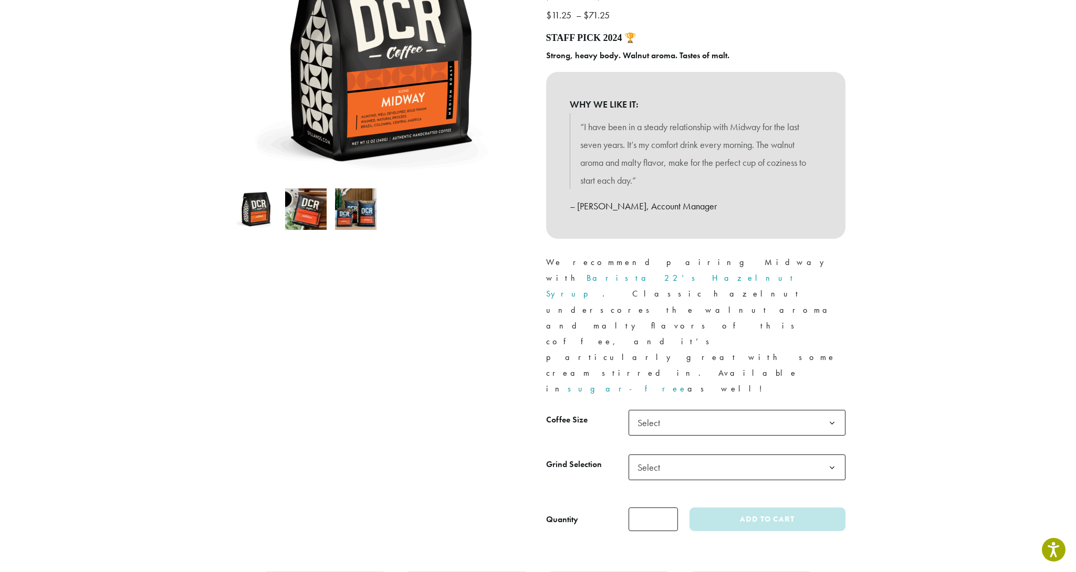
scroll to position [197, 0]
click at [308, 207] on img at bounding box center [305, 207] width 41 height 41
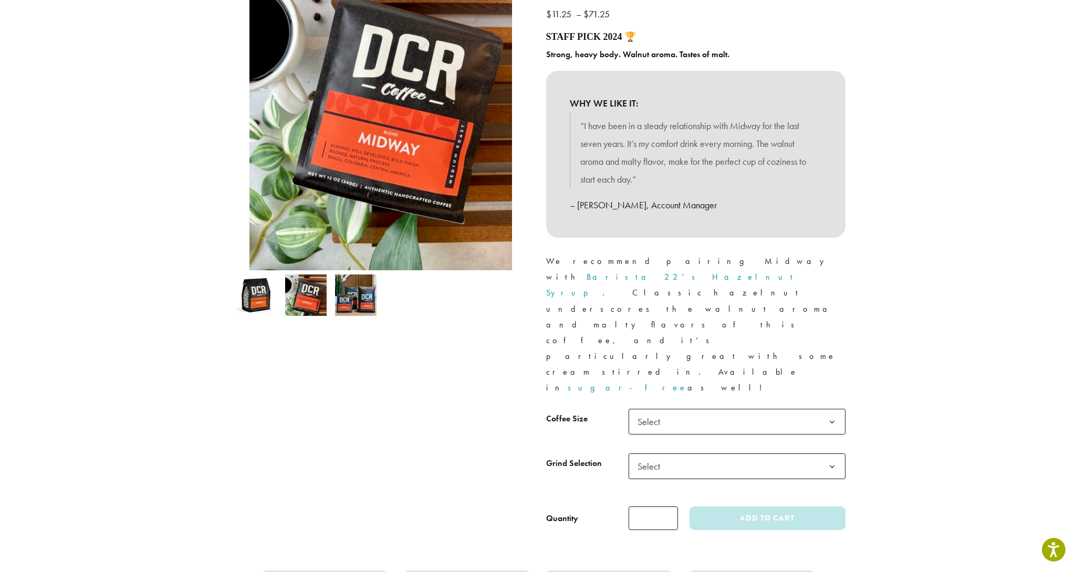
click at [673, 409] on span "Select" at bounding box center [736, 422] width 217 height 26
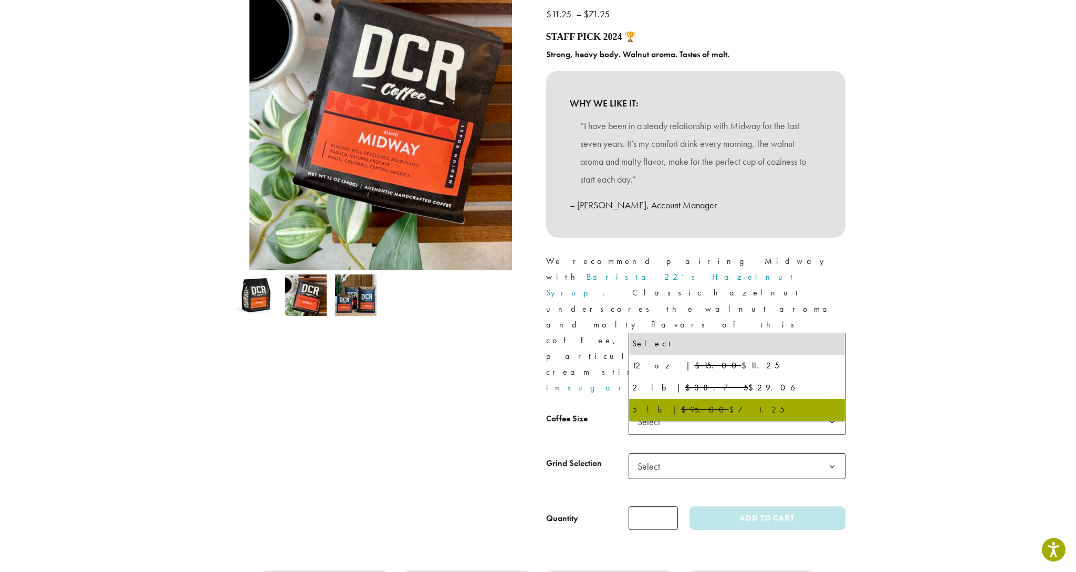
select select "**********"
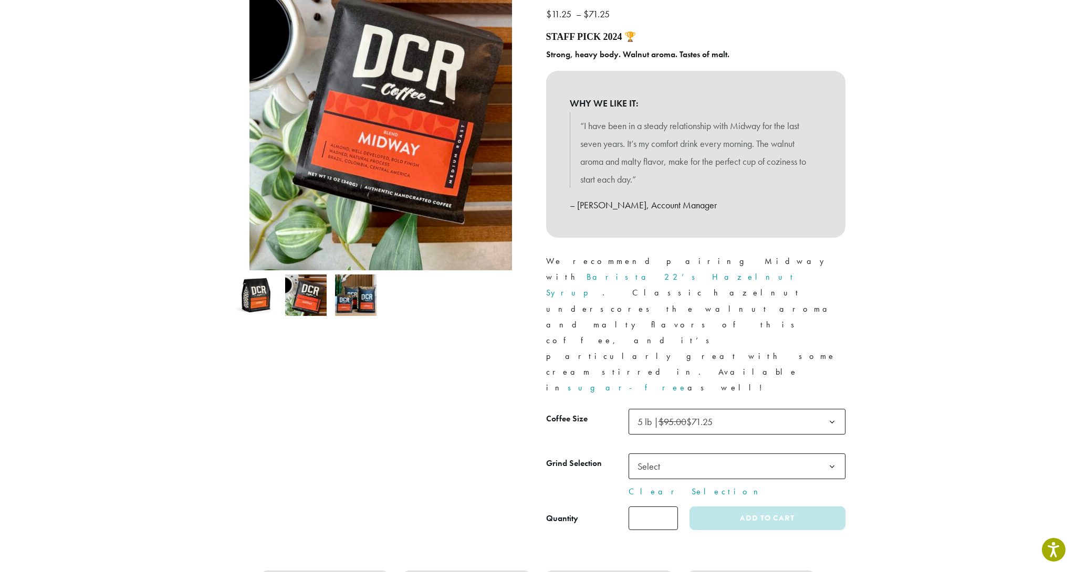
click at [672, 454] on span "Select" at bounding box center [736, 467] width 217 height 26
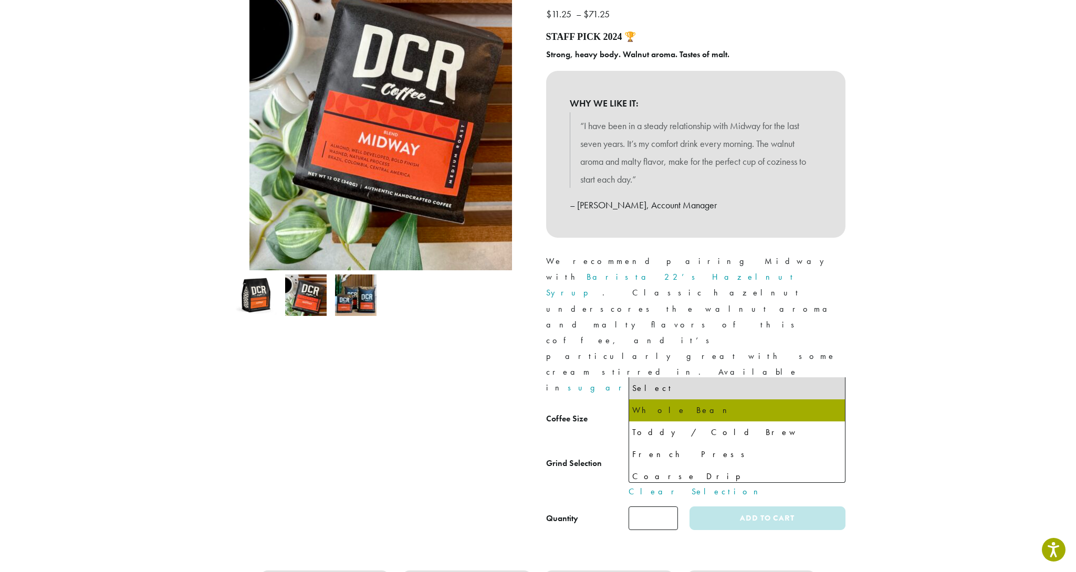
select select "**********"
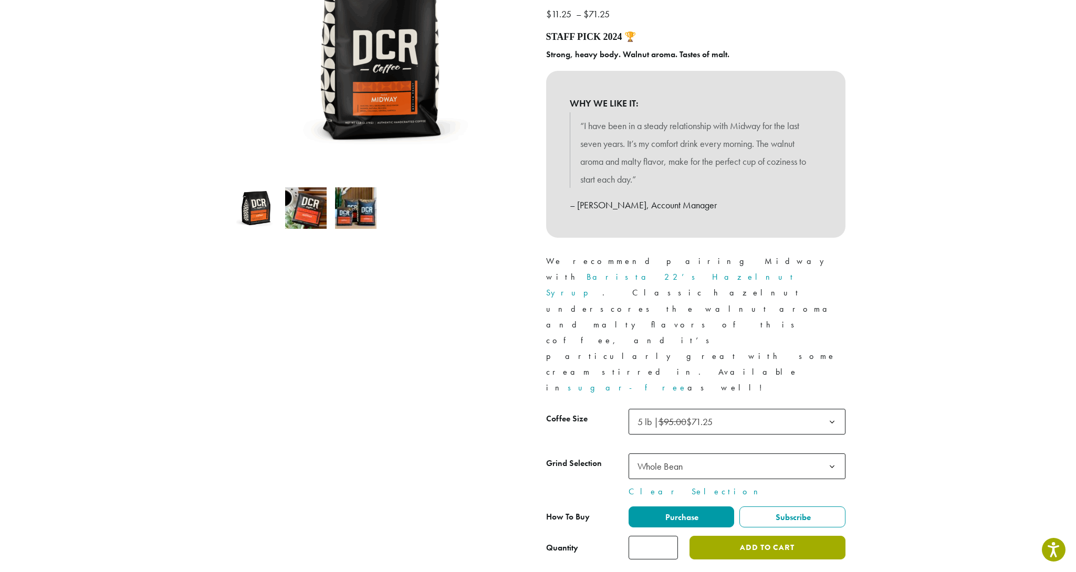
click at [751, 536] on button "Add to cart" at bounding box center [766, 548] width 155 height 24
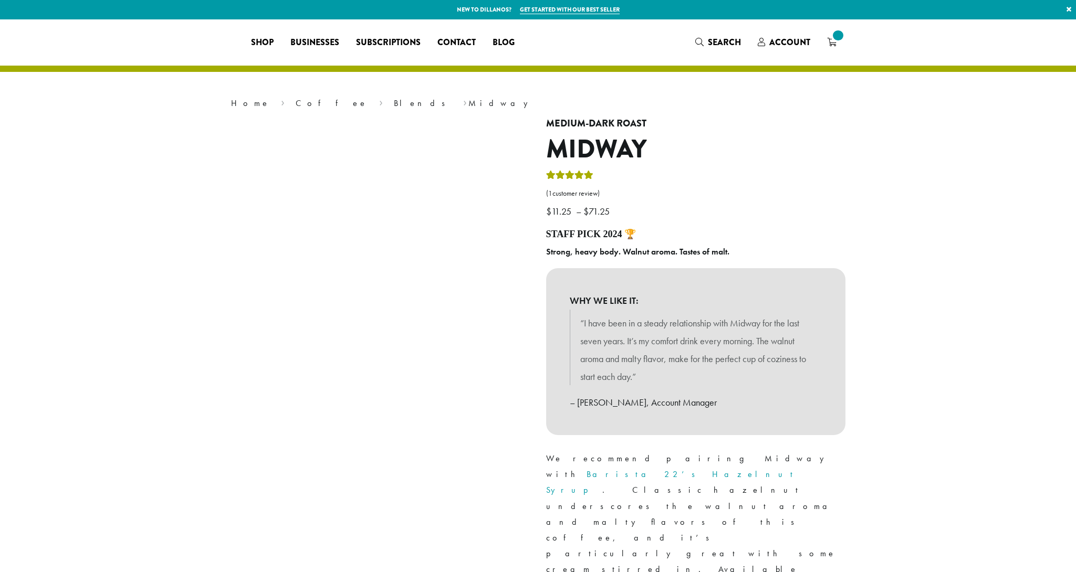
select select "**********"
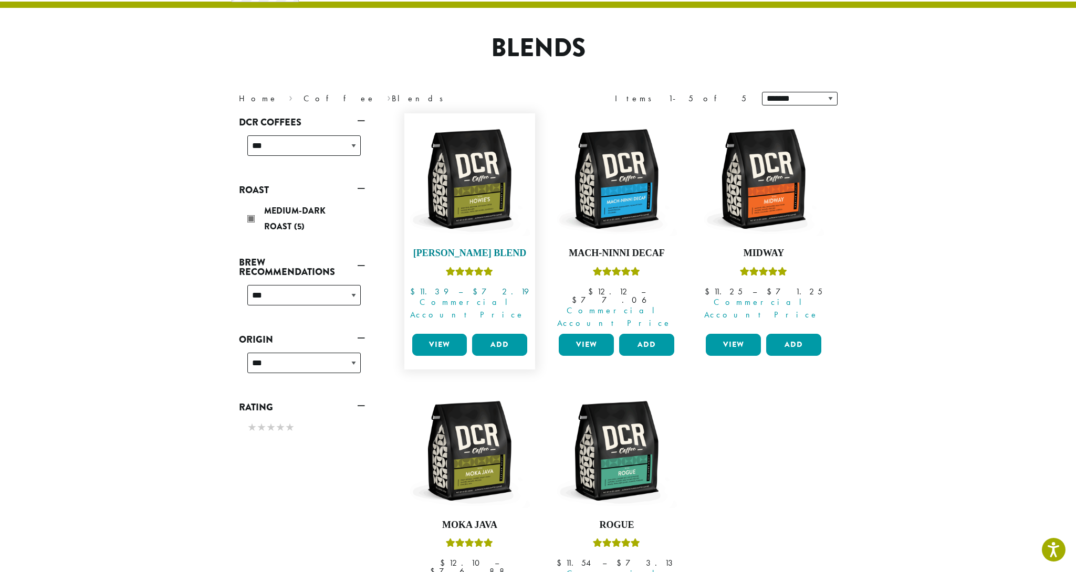
click at [482, 200] on img at bounding box center [469, 179] width 121 height 121
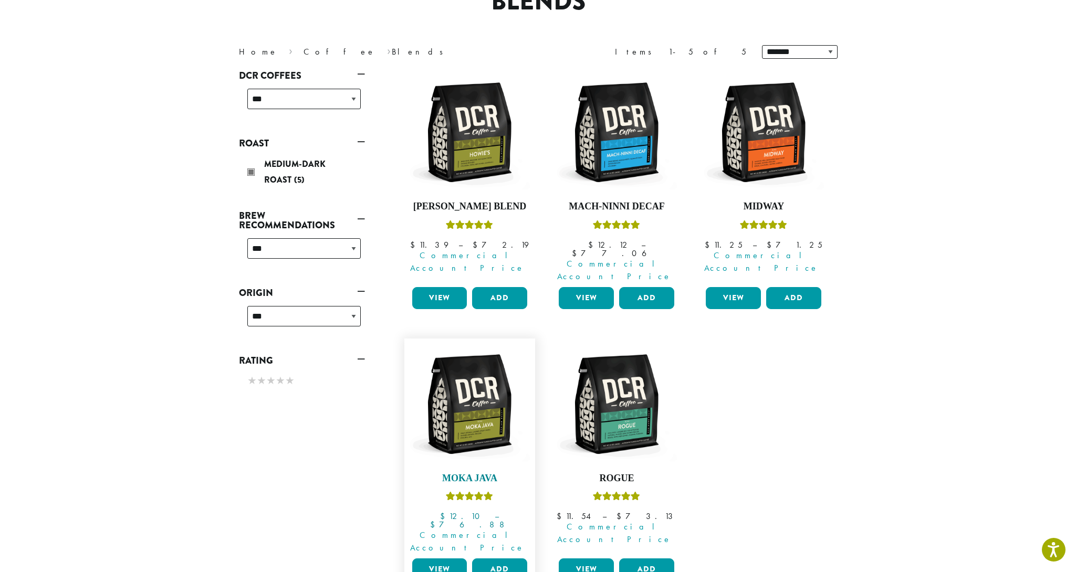
scroll to position [112, 0]
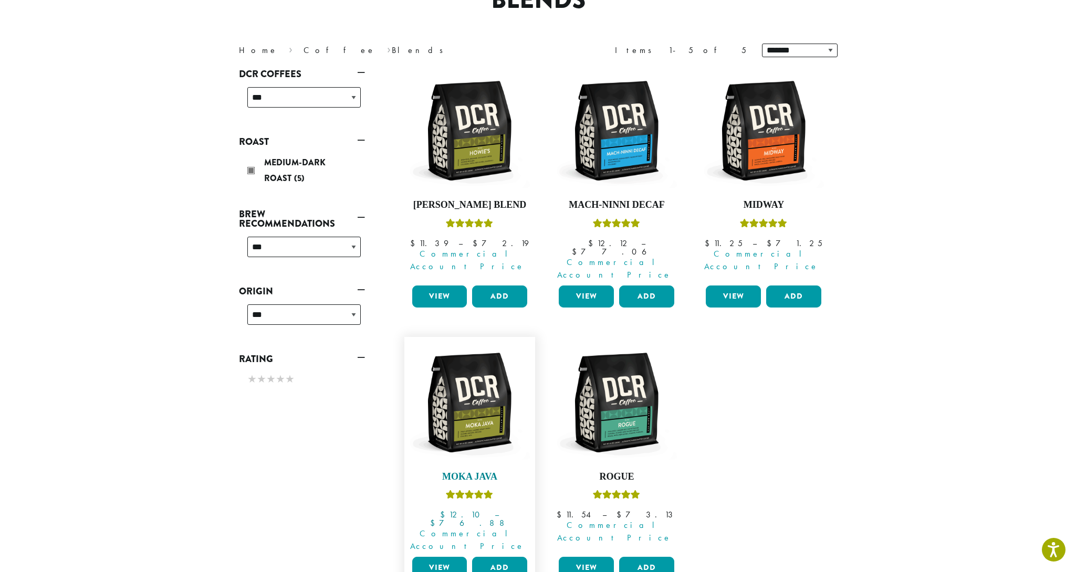
click at [474, 379] on img at bounding box center [469, 402] width 121 height 121
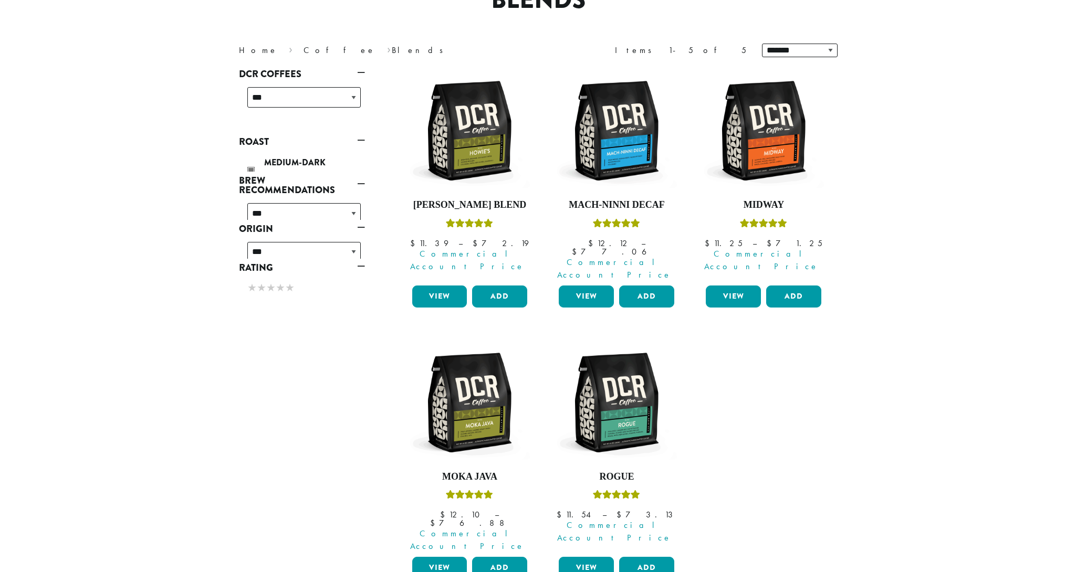
scroll to position [112, 0]
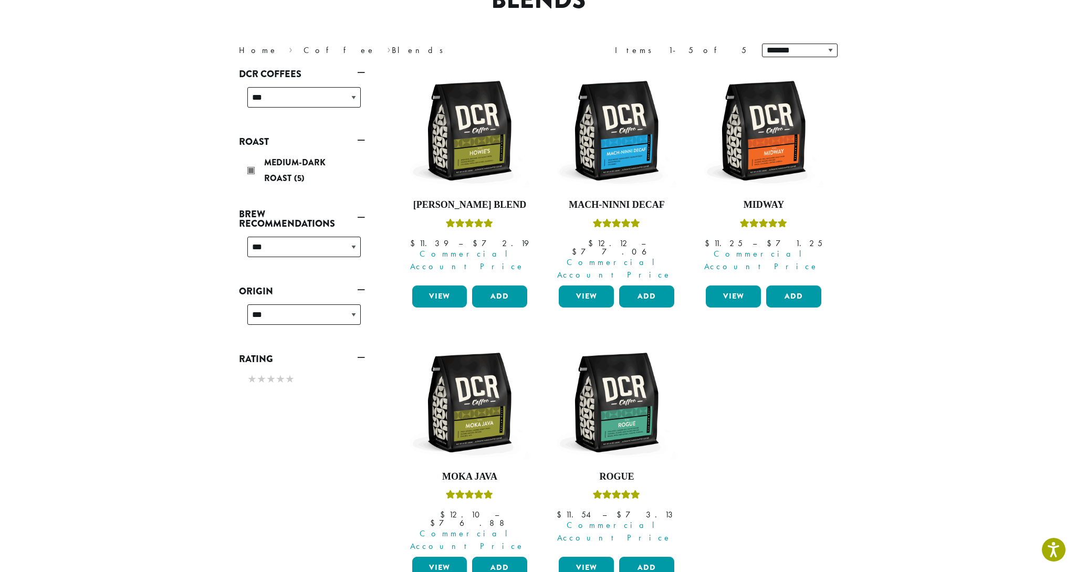
click at [358, 141] on link "Roast" at bounding box center [302, 142] width 126 height 18
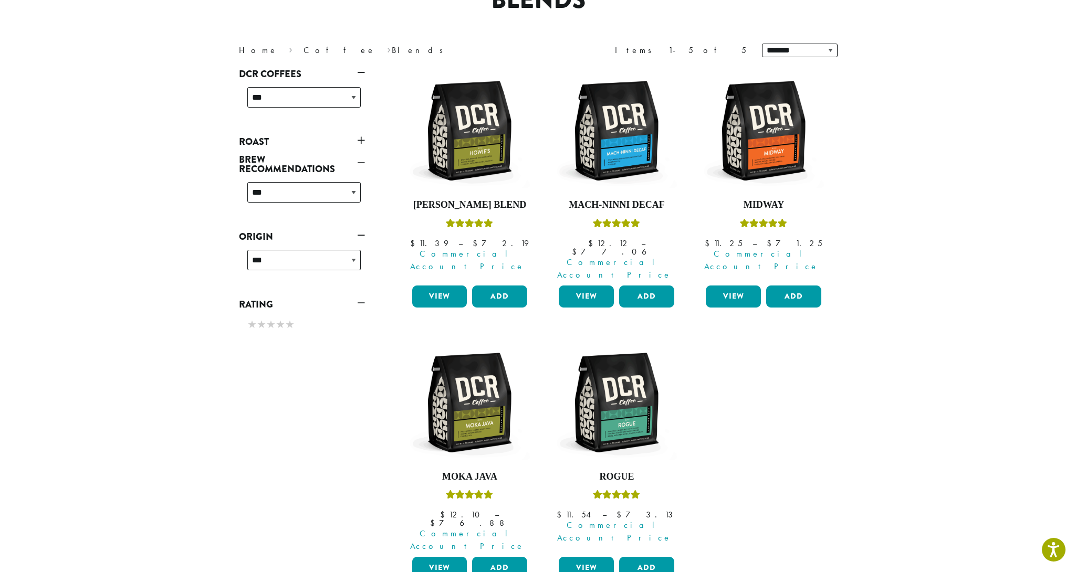
click at [247, 138] on link "Roast" at bounding box center [302, 142] width 126 height 18
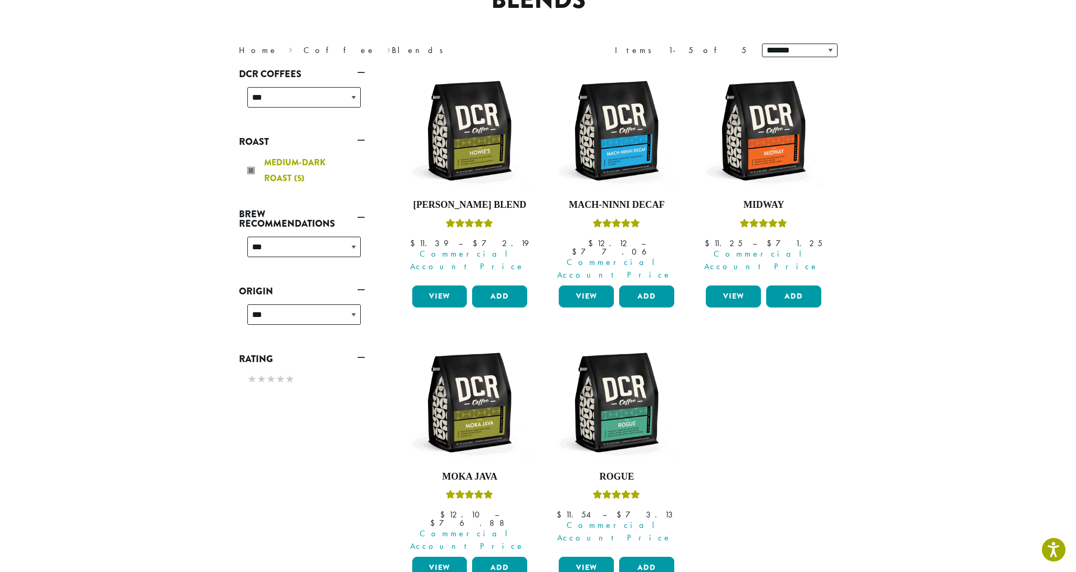
click at [251, 169] on div "Medium-Dark Roast (5)" at bounding box center [303, 171] width 113 height 32
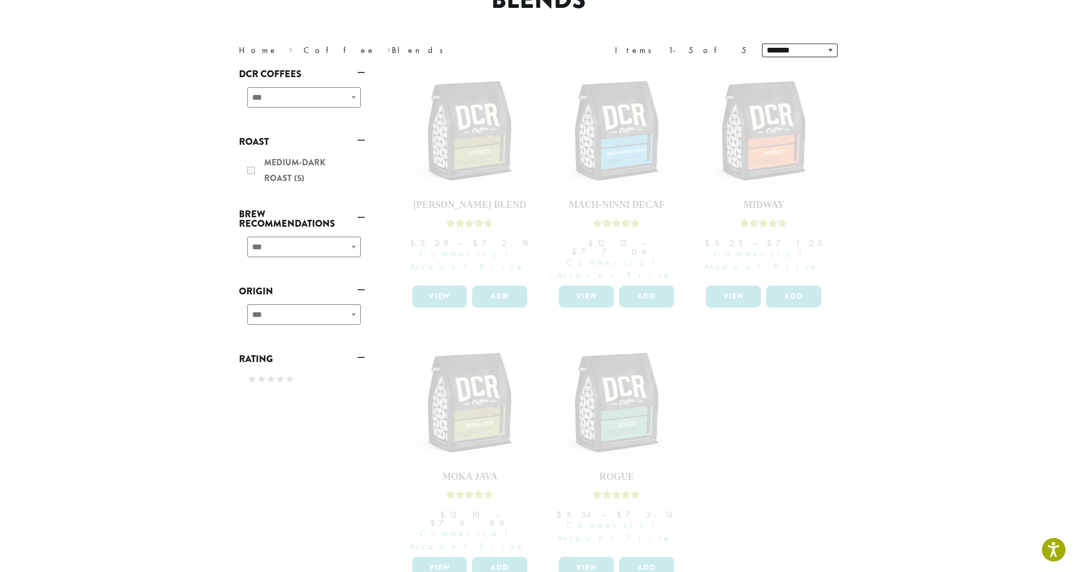
click at [257, 141] on link "Roast" at bounding box center [302, 142] width 126 height 18
click at [360, 140] on link "Roast" at bounding box center [302, 142] width 126 height 18
click at [250, 141] on link "Roast" at bounding box center [302, 142] width 126 height 18
click at [283, 161] on div "Medium-Dark Roast (5)" at bounding box center [302, 172] width 126 height 42
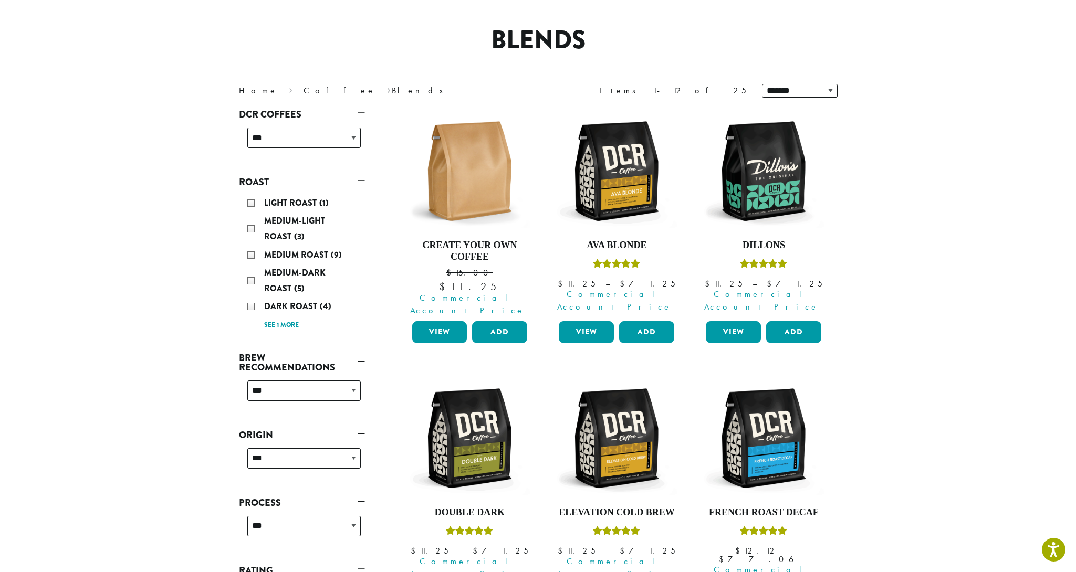
scroll to position [64, 0]
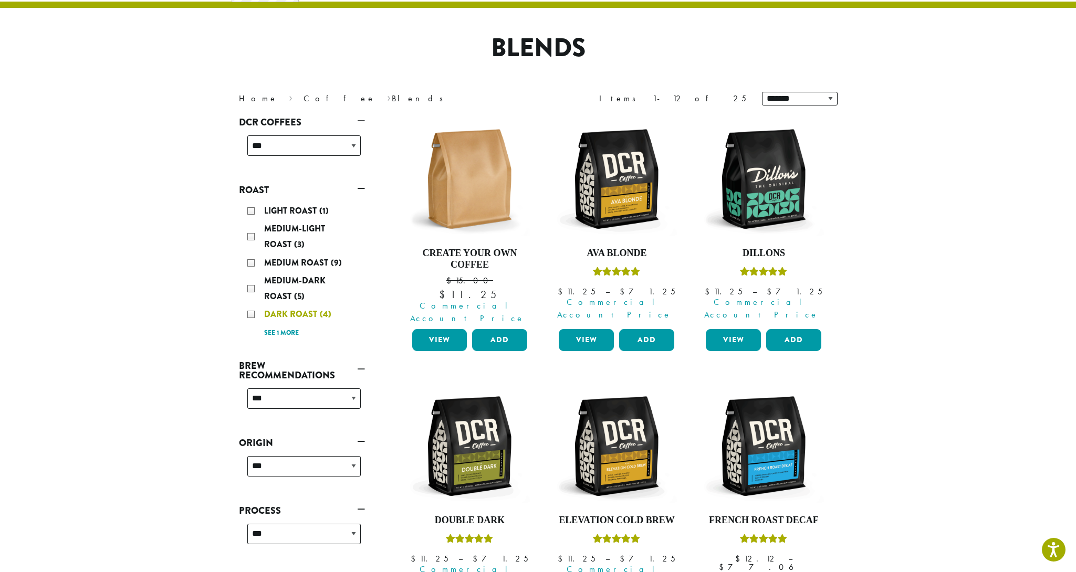
click at [252, 313] on div "Dark Roast (4)" at bounding box center [303, 315] width 113 height 16
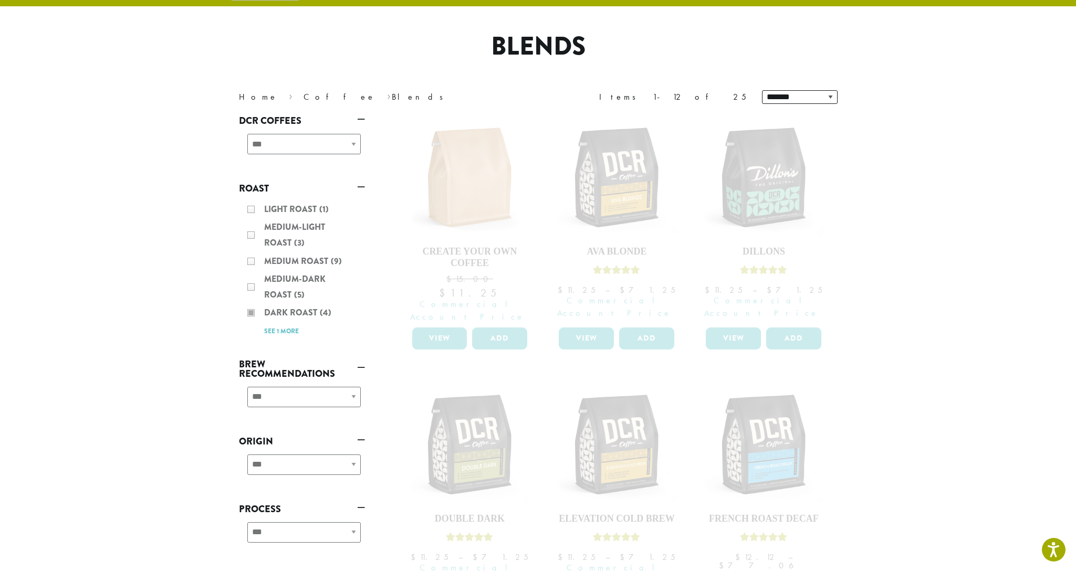
scroll to position [65, 0]
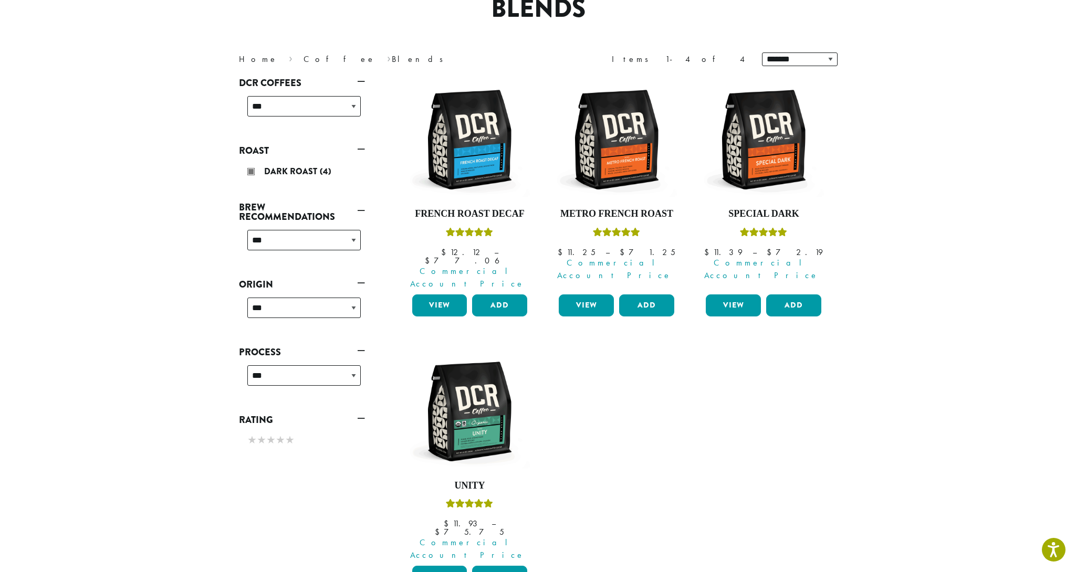
scroll to position [94, 0]
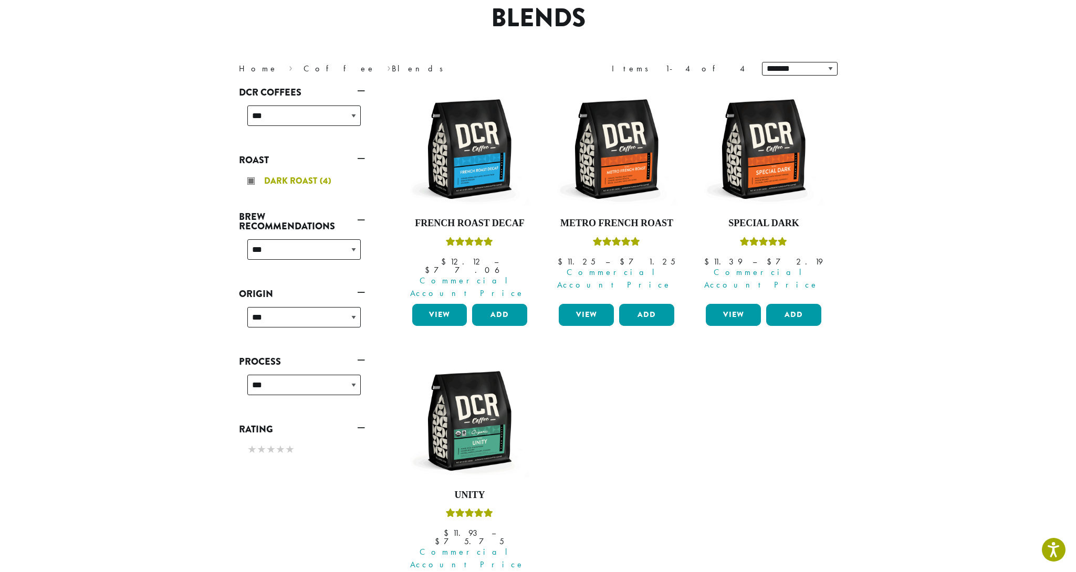
click at [249, 181] on div "Dark Roast (4)" at bounding box center [303, 181] width 113 height 16
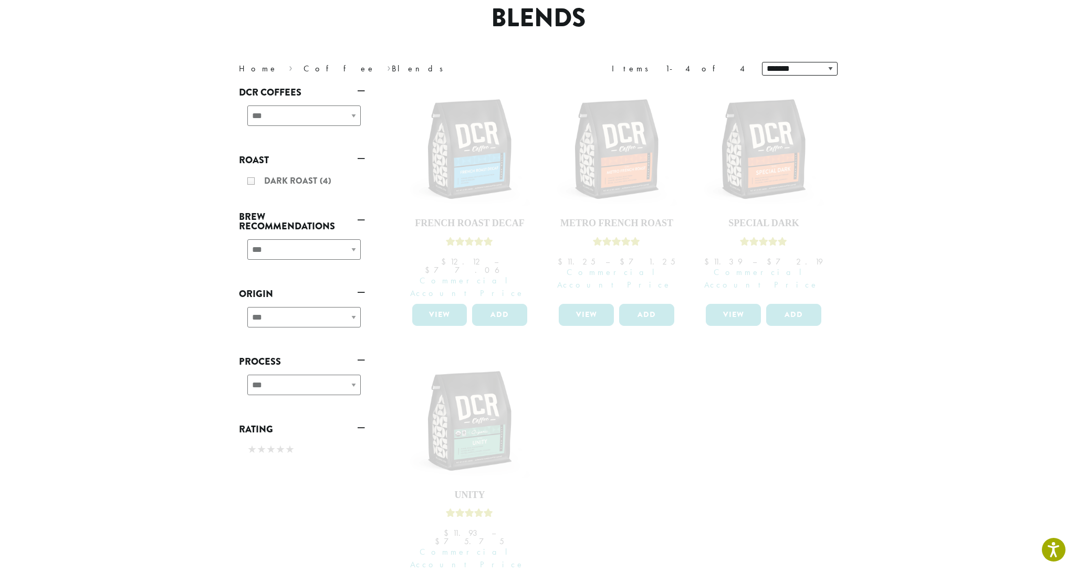
click at [253, 159] on link "Roast" at bounding box center [302, 160] width 126 height 18
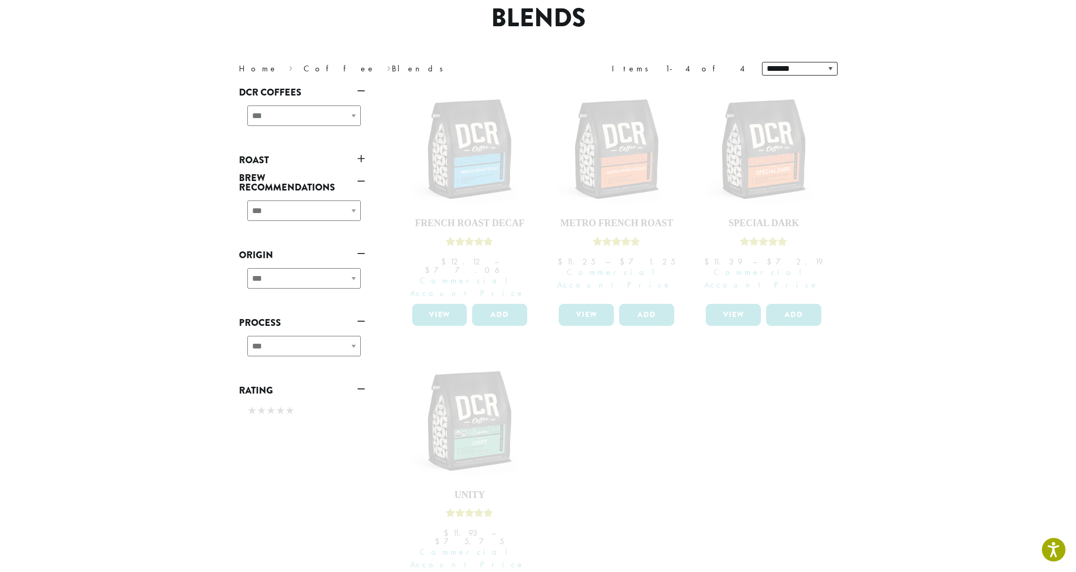
click at [253, 159] on link "Roast" at bounding box center [302, 160] width 126 height 18
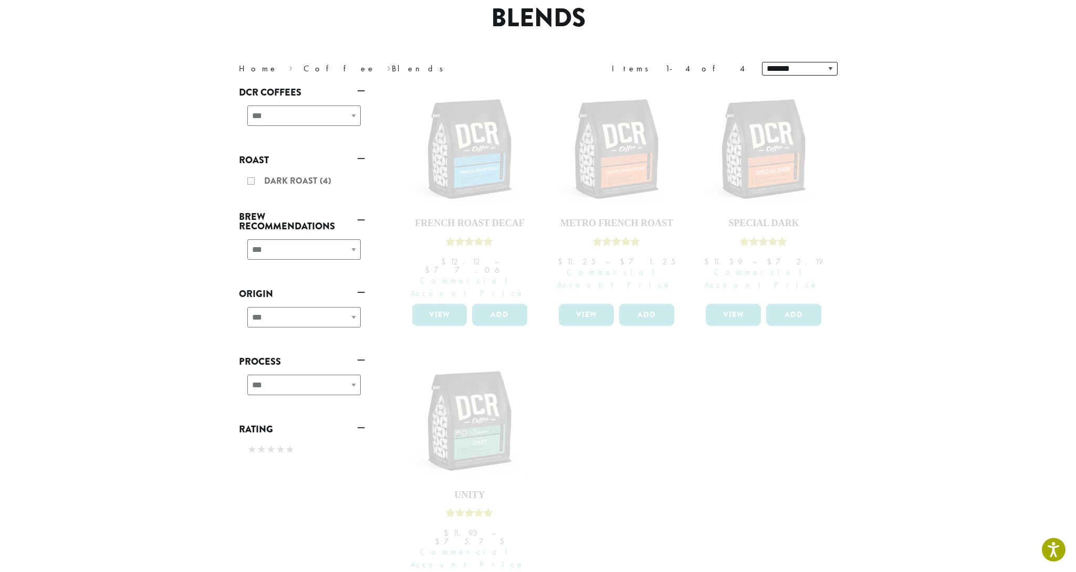
click at [362, 158] on link "Roast" at bounding box center [302, 160] width 126 height 18
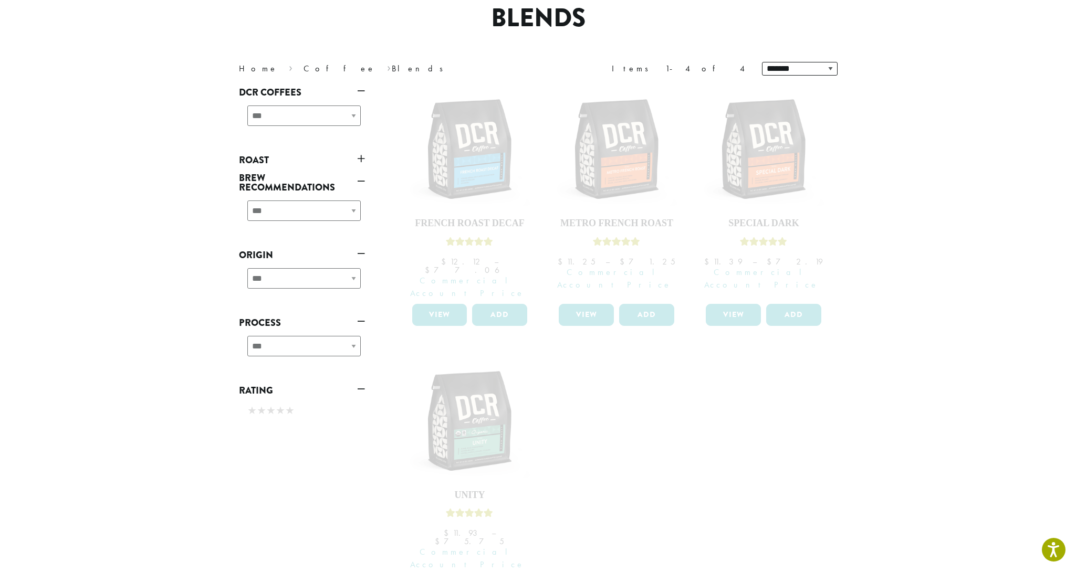
click at [362, 158] on link "Roast" at bounding box center [302, 160] width 126 height 18
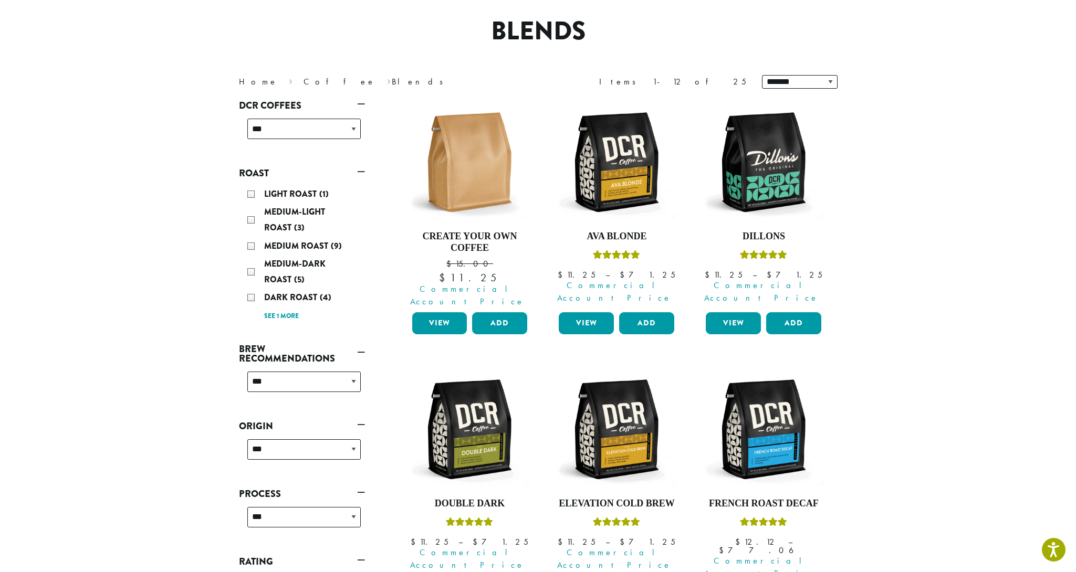
click at [247, 153] on ul "**********" at bounding box center [302, 346] width 126 height 498
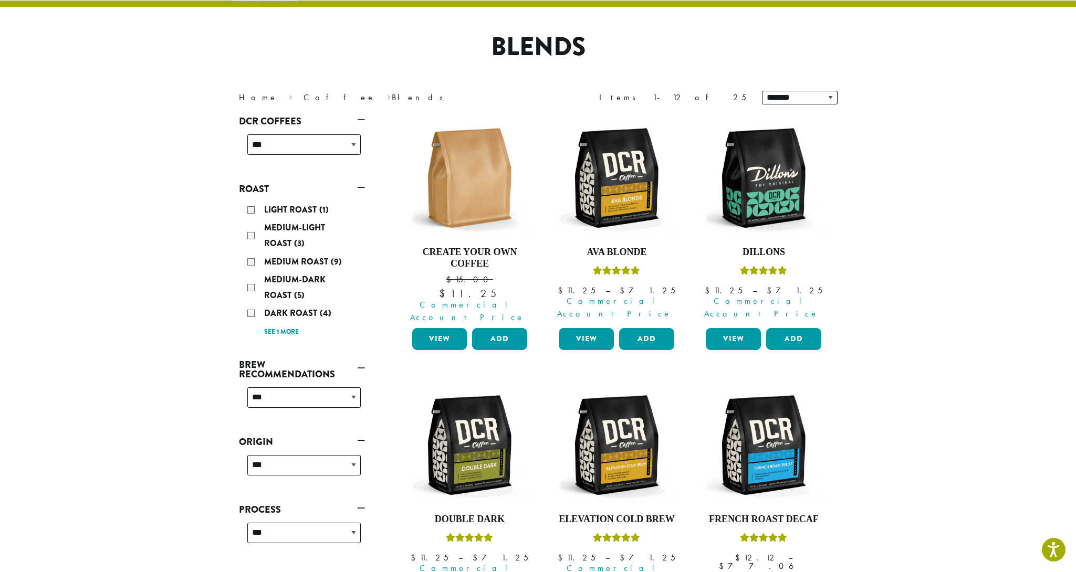
scroll to position [64, 0]
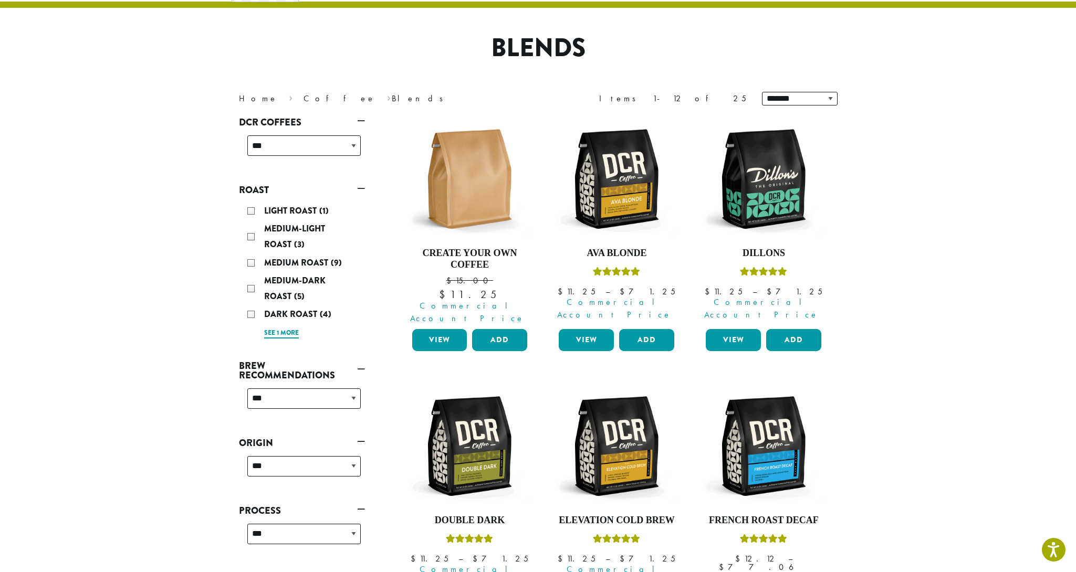
click at [277, 330] on link "See 1 more" at bounding box center [281, 333] width 35 height 11
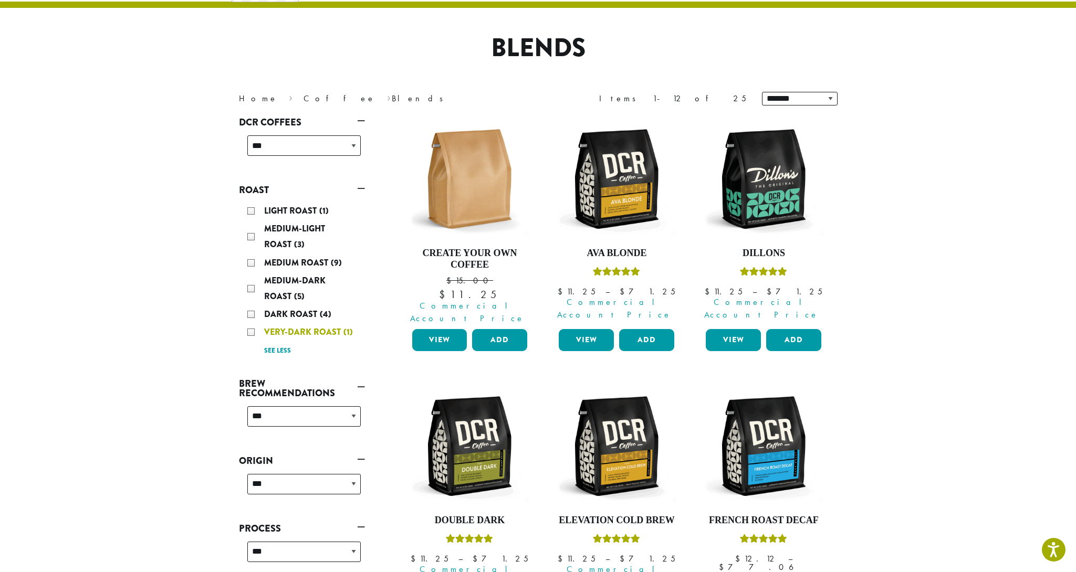
click at [303, 329] on span "Very-Dark Roast" at bounding box center [303, 332] width 79 height 12
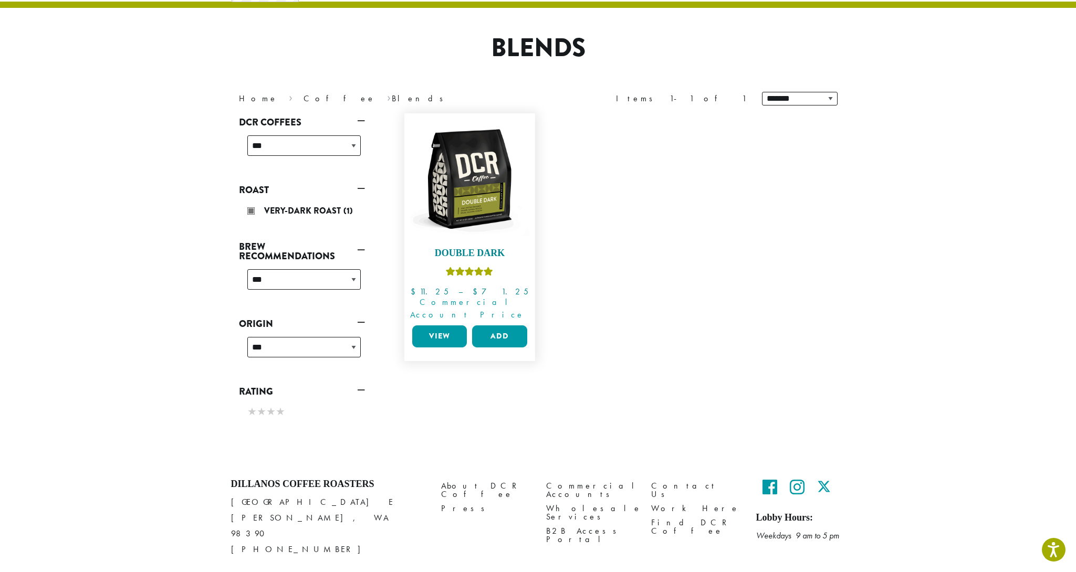
click at [462, 197] on img at bounding box center [469, 179] width 121 height 121
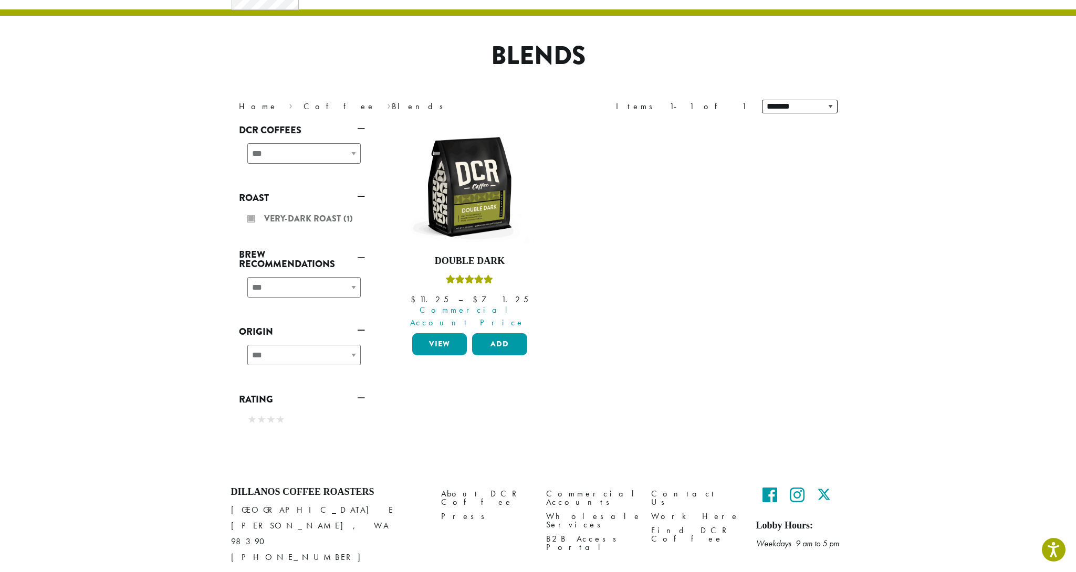
scroll to position [64, 0]
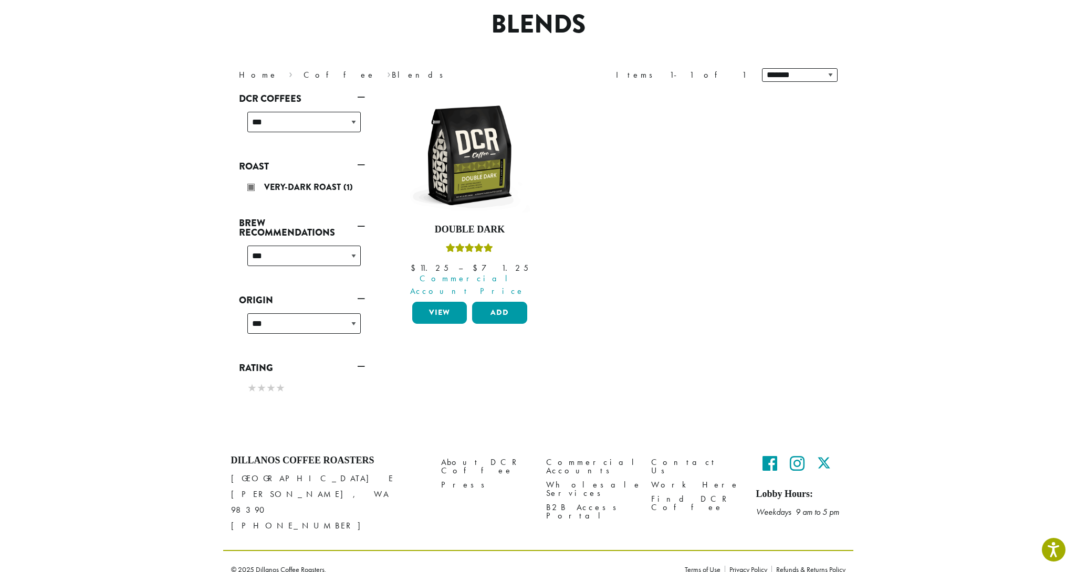
scroll to position [64, 0]
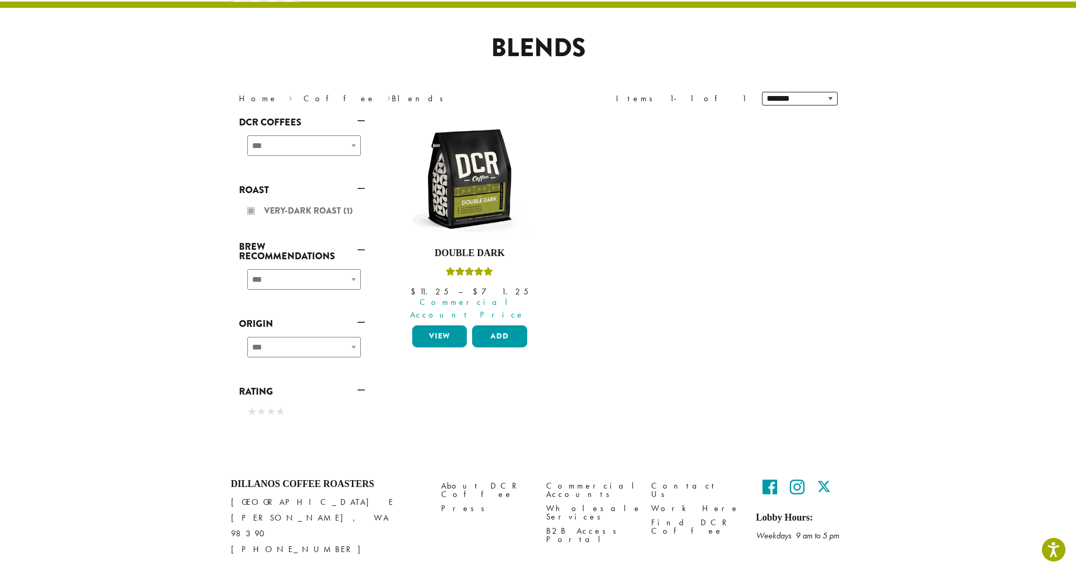
scroll to position [88, 0]
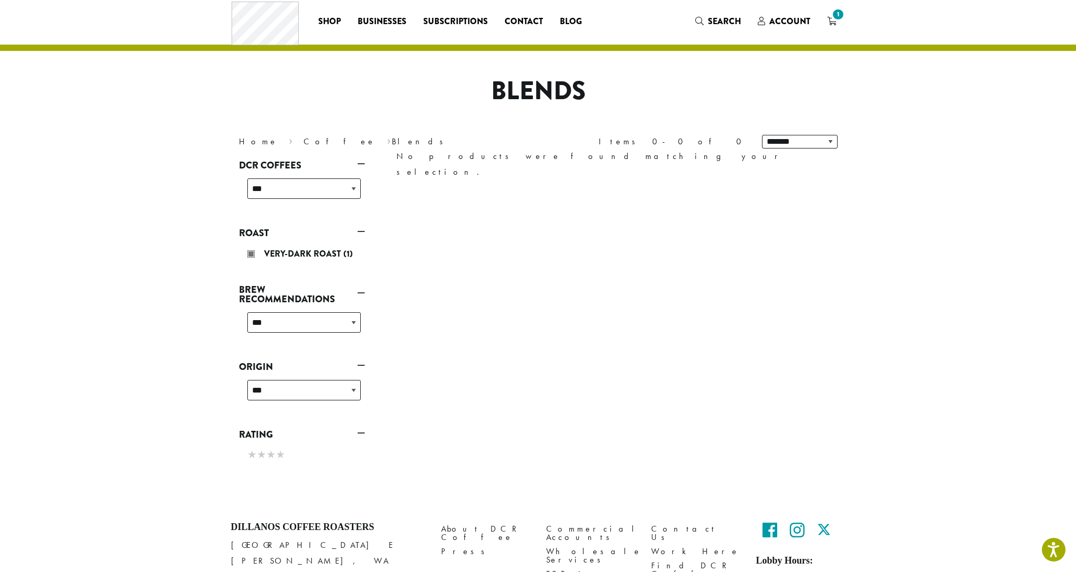
scroll to position [17, 0]
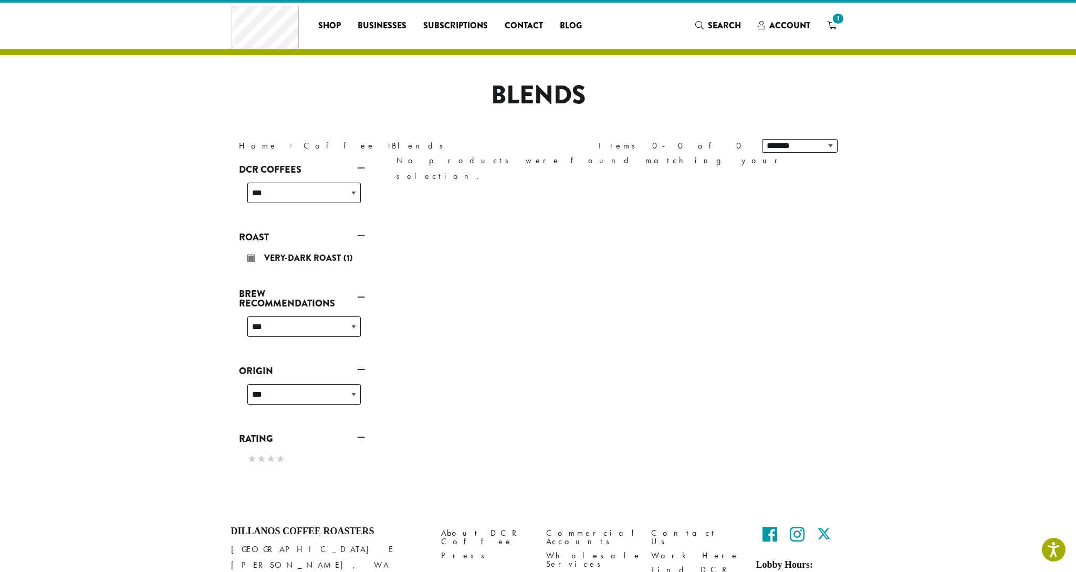
scroll to position [88, 0]
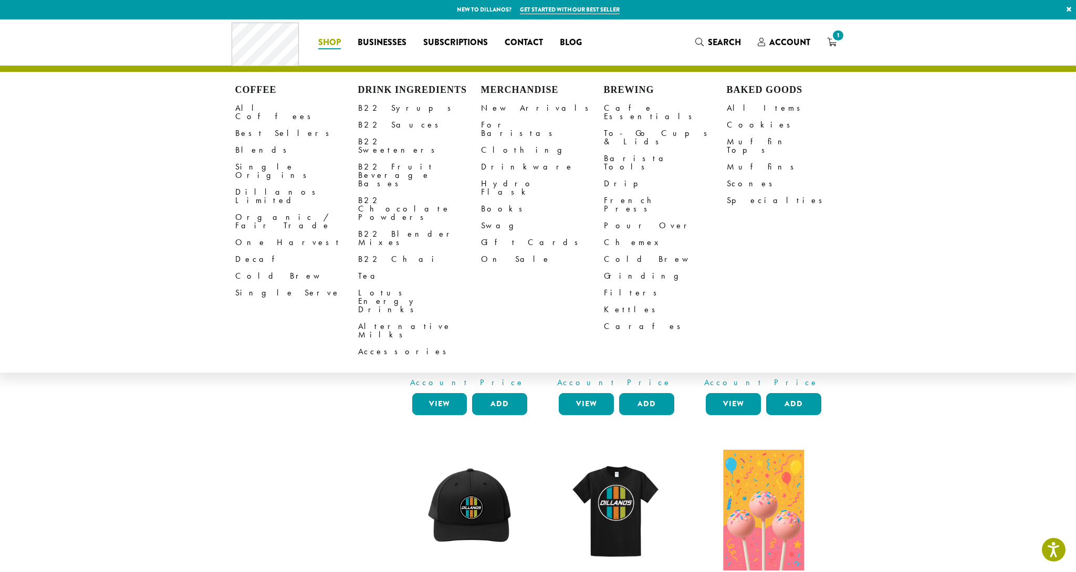
click at [383, 44] on span "Businesses" at bounding box center [382, 42] width 49 height 13
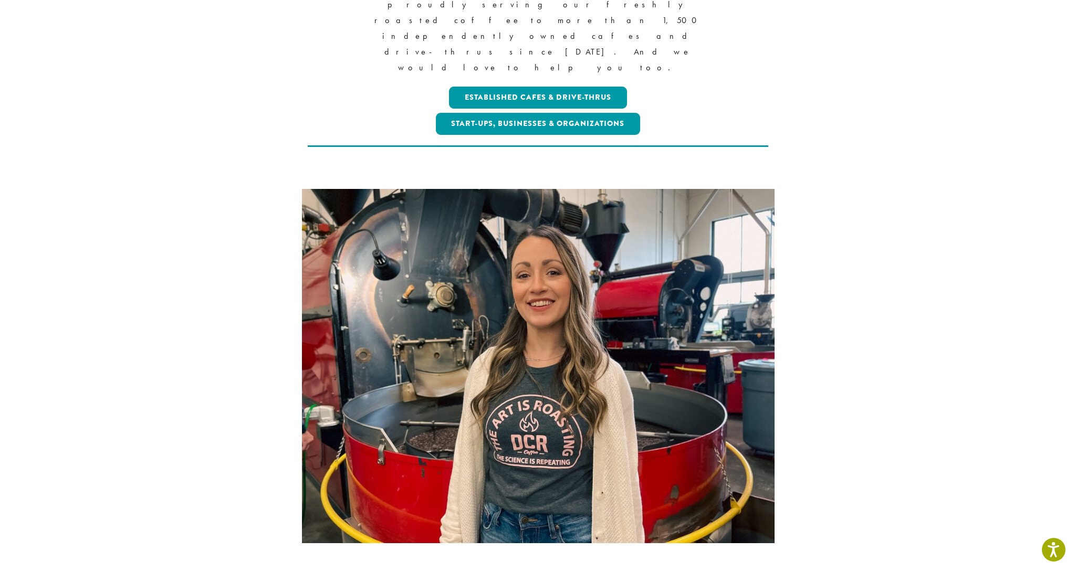
scroll to position [307, 0]
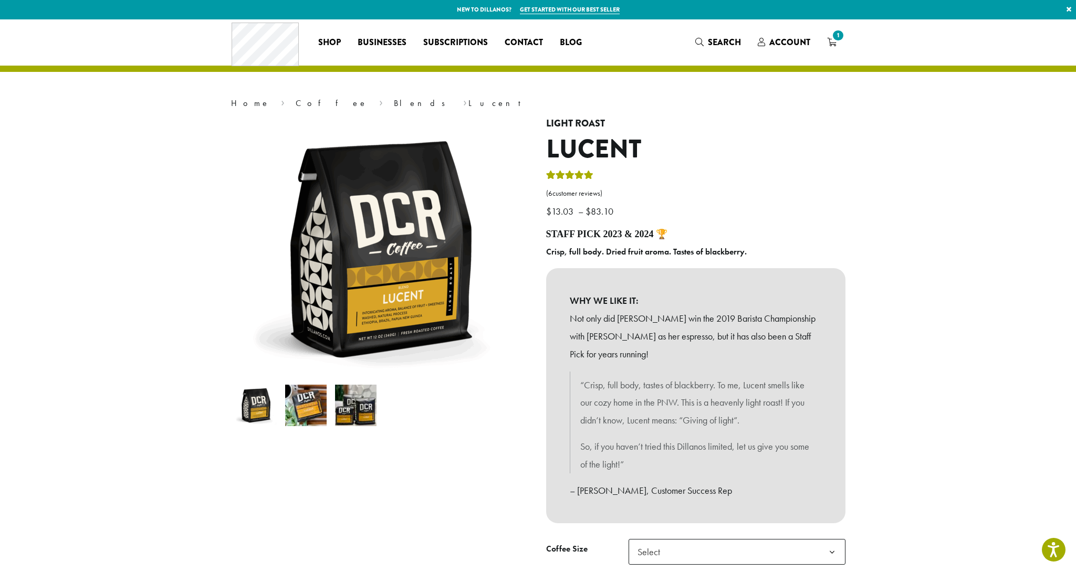
scroll to position [4, 0]
